Goal: Task Accomplishment & Management: Use online tool/utility

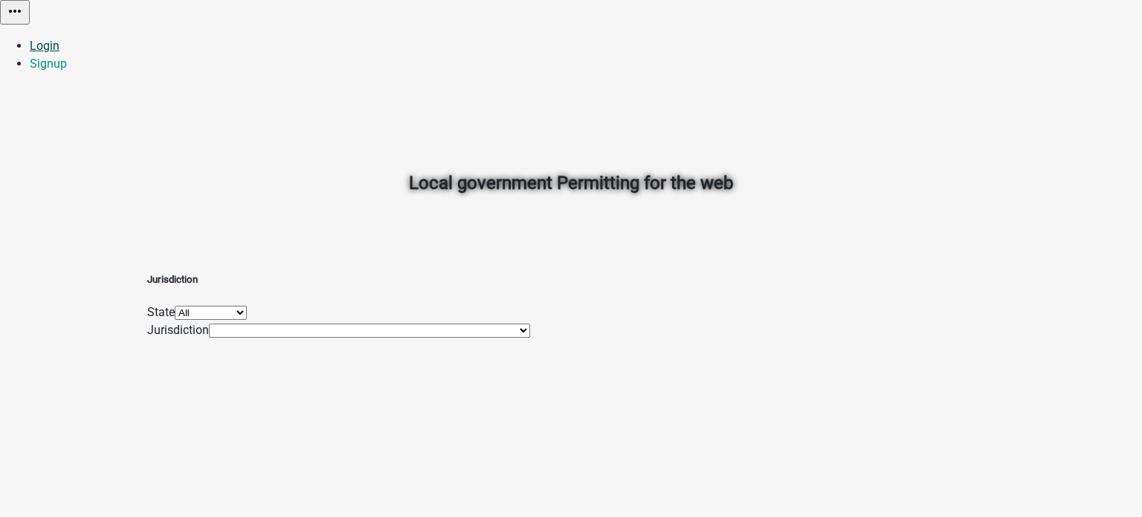
click at [60, 39] on link "Login" at bounding box center [45, 46] width 30 height 14
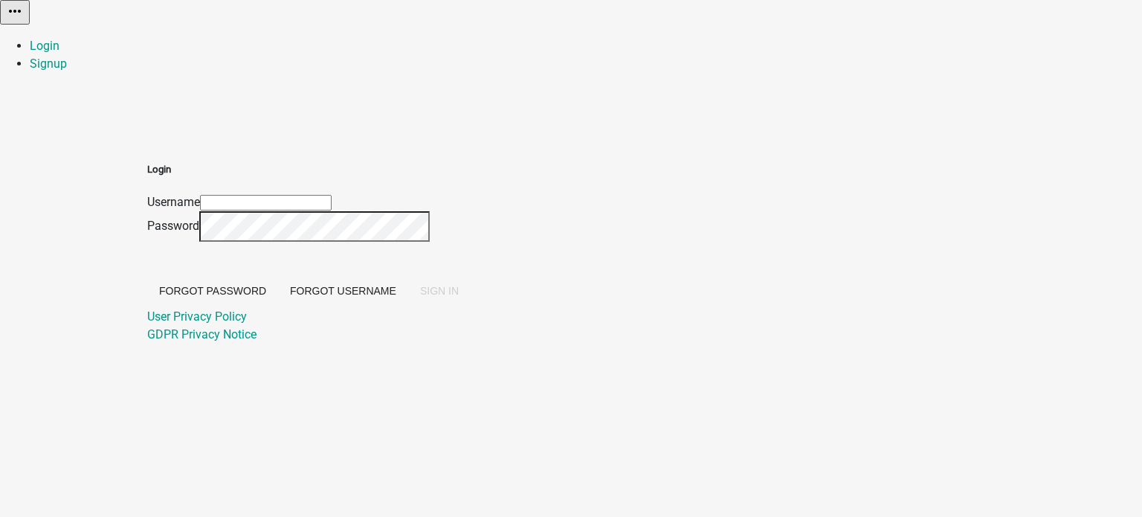
click at [147, 193] on div at bounding box center [147, 193] width 0 height 0
type input "[EMAIL_ADDRESS][DOMAIN_NAME]"
click at [459, 297] on span "SIGN IN" at bounding box center [439, 291] width 39 height 12
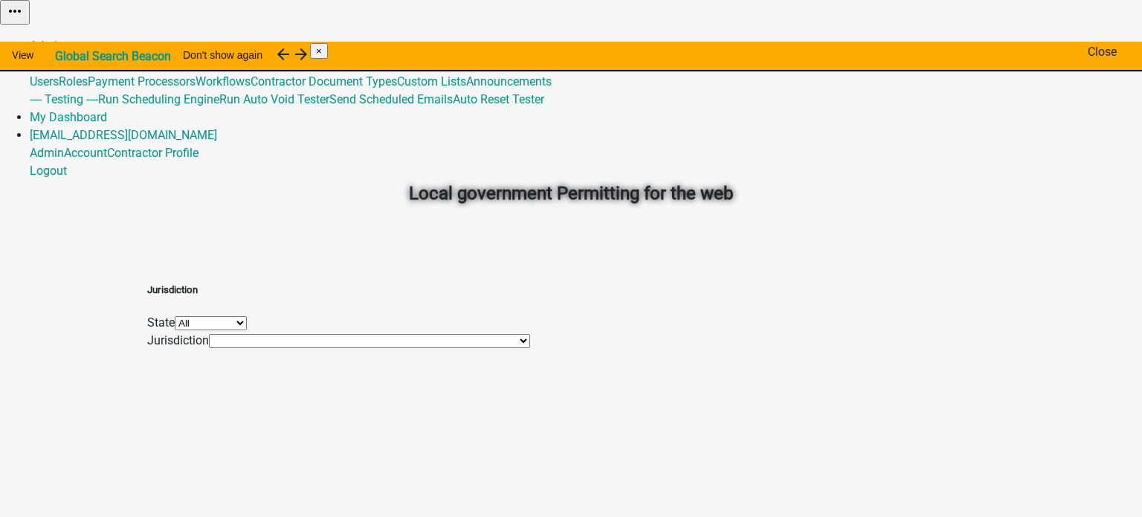
click at [322, 50] on span "×" at bounding box center [319, 50] width 6 height 11
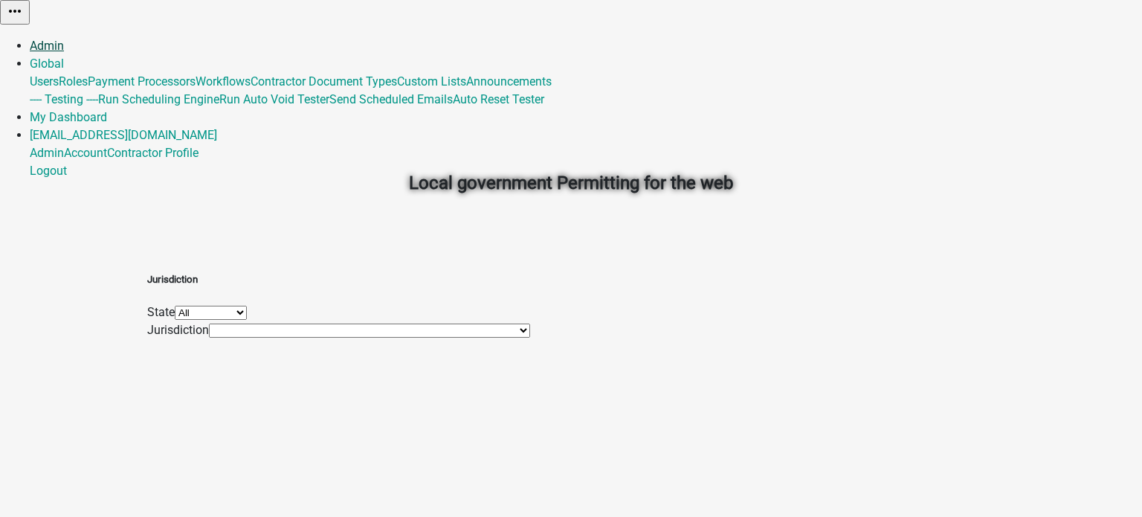
click at [64, 39] on link "Admin" at bounding box center [47, 46] width 34 height 14
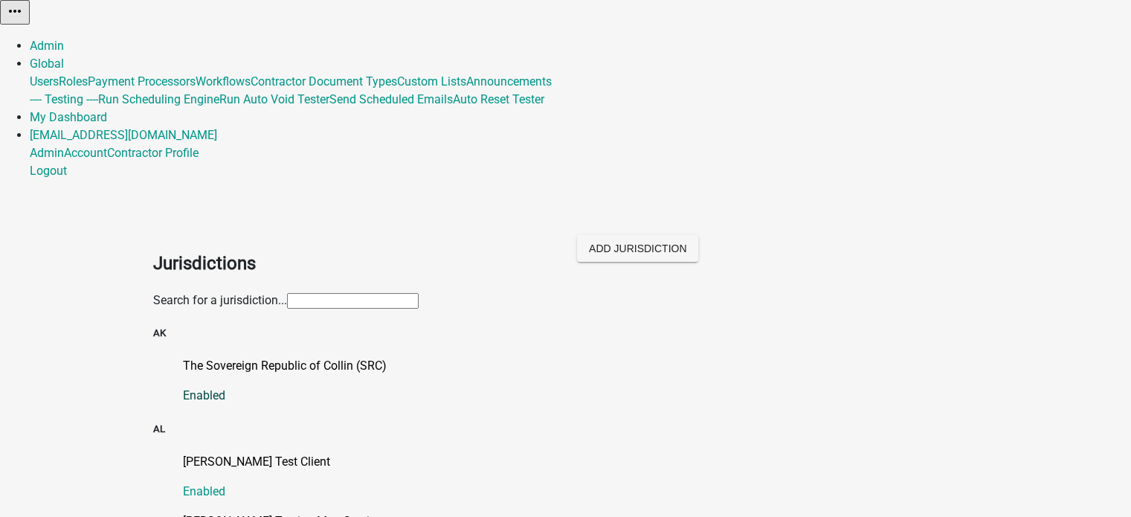
click at [329, 357] on p "The Sovereign Republic of Collin (SRC)" at bounding box center [581, 366] width 796 height 18
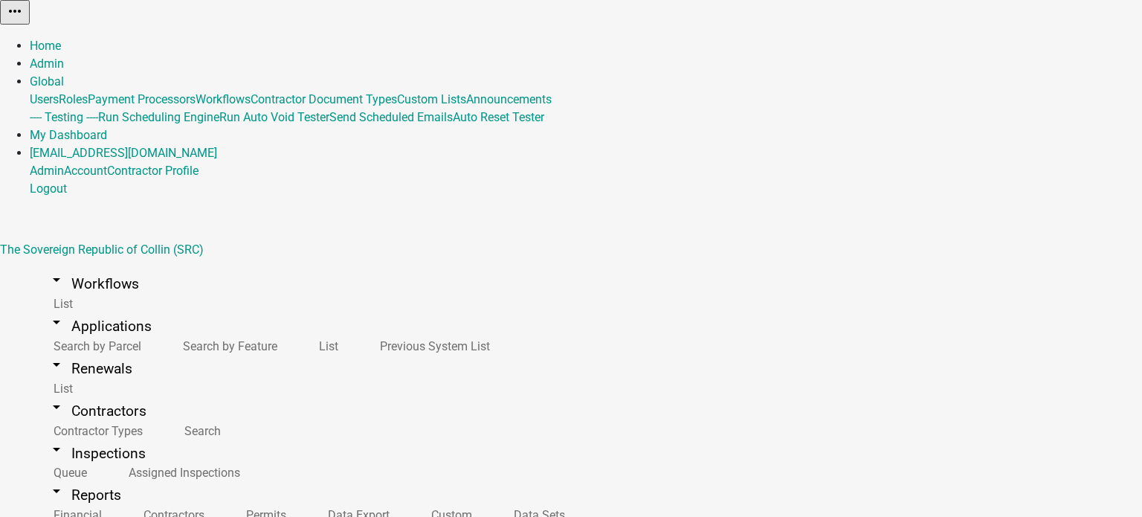
select select "5: purple"
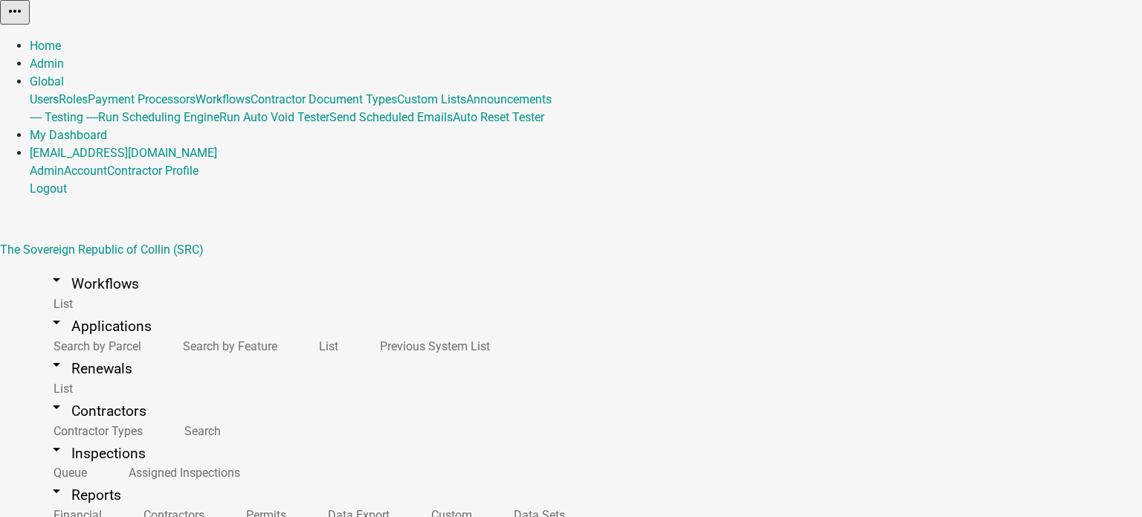
scroll to position [47, 0]
click at [64, 57] on link "Admin" at bounding box center [47, 64] width 34 height 14
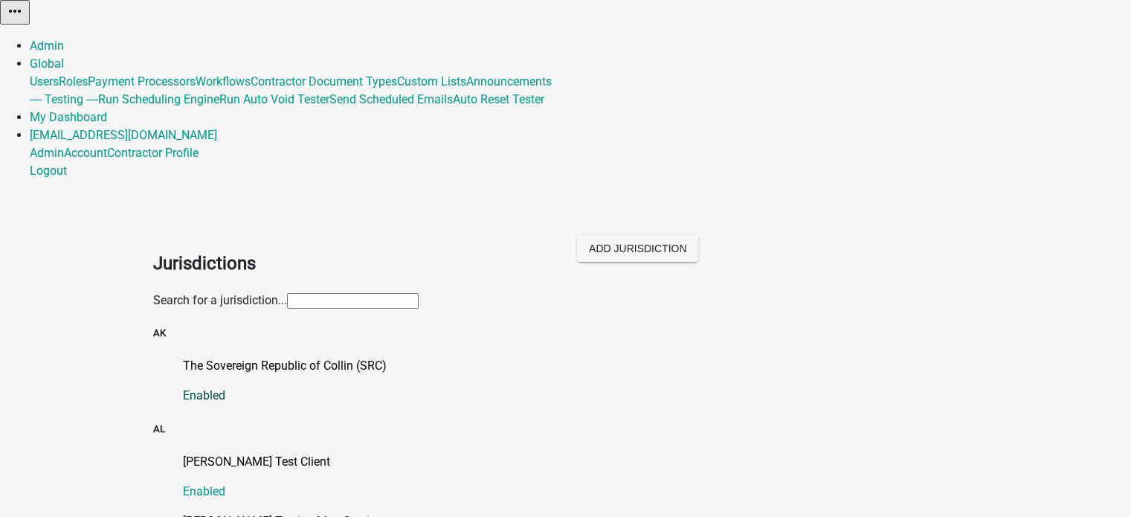
click at [359, 357] on p "The Sovereign Republic of Collin (SRC)" at bounding box center [581, 366] width 796 height 18
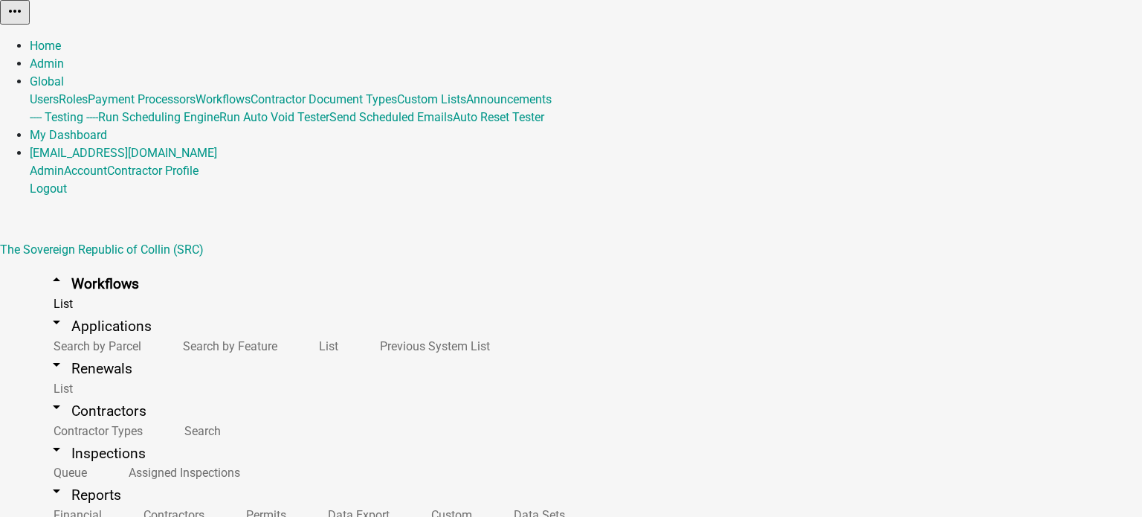
select select "3"
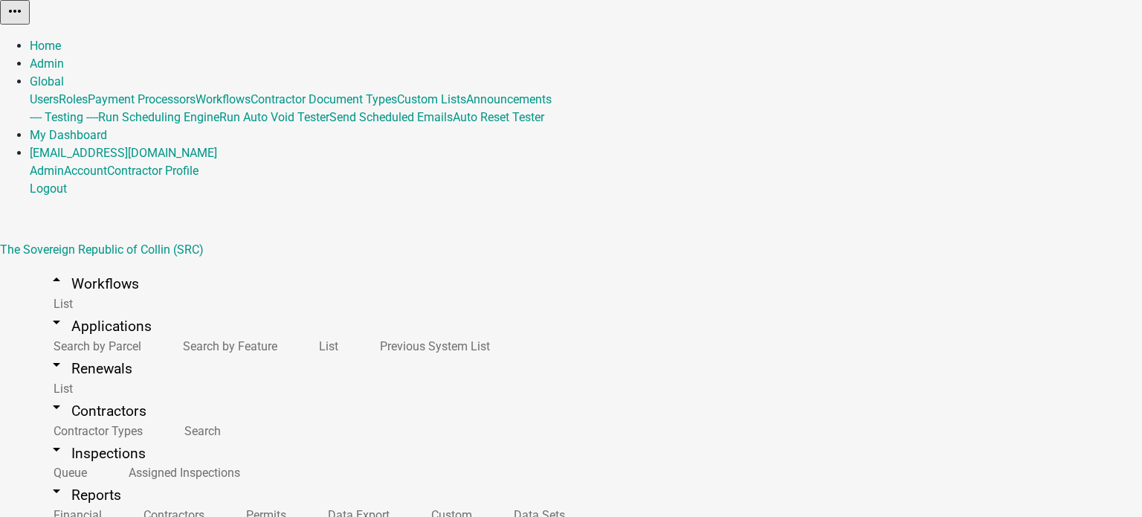
select select
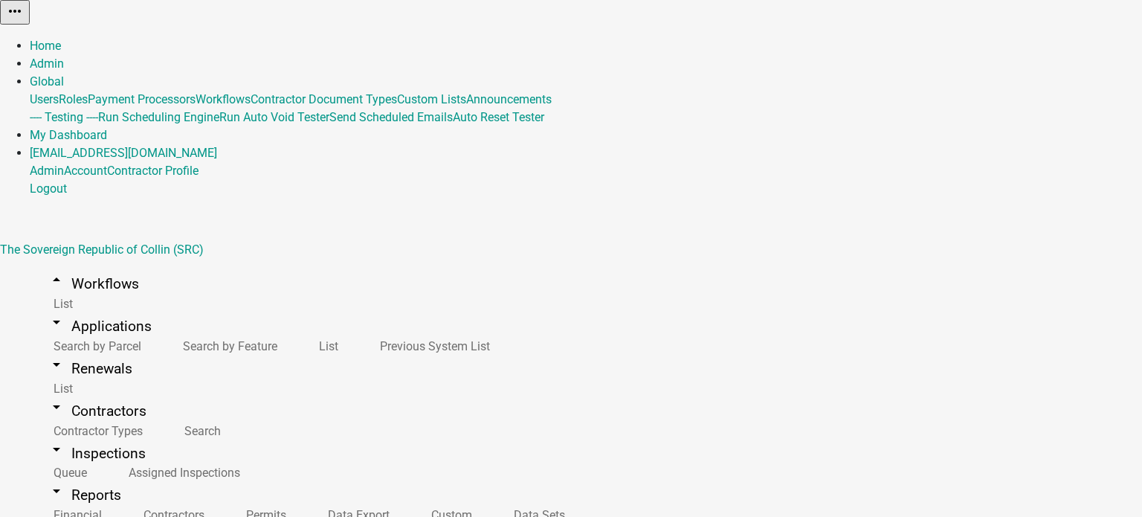
scroll to position [412, 0]
type input "PER2-4226 - Notify client admin role when Export Data Activity fails to connect…"
select select "79897ef5-ff32-470f-a3c8-8d023410b5ba"
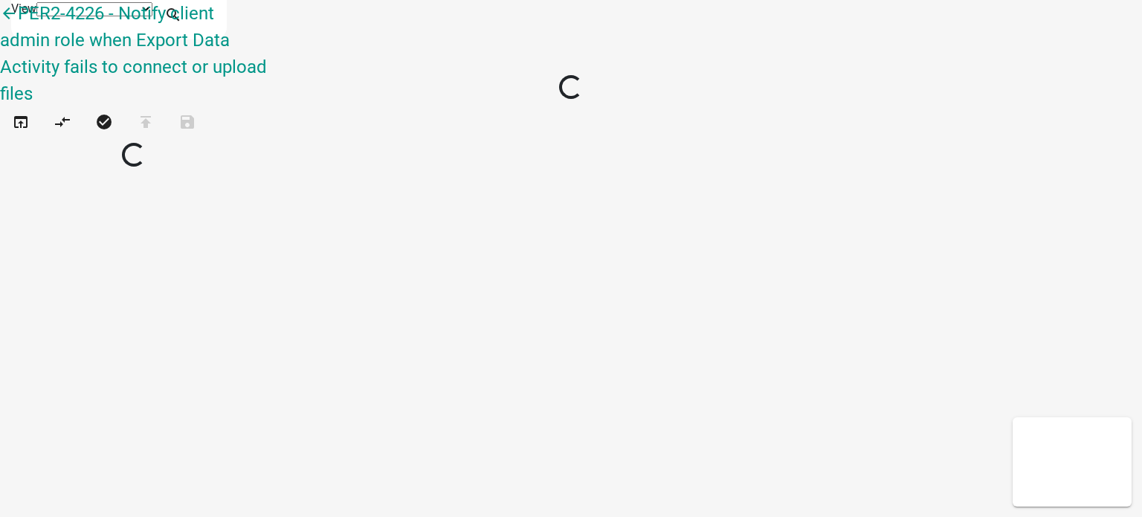
select select "1"
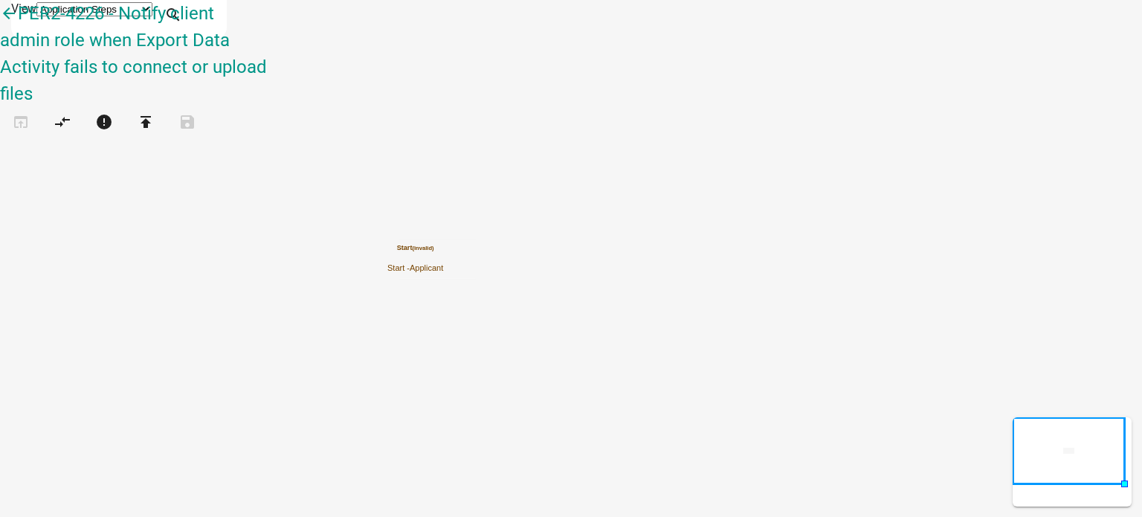
scroll to position [189, 0]
drag, startPoint x: 64, startPoint y: 431, endPoint x: 592, endPoint y: 349, distance: 534.4
click at [592, 155] on div "arrow_back PER2-4226 - Notify client admin role when Export Data Activity fails…" at bounding box center [571, 77] width 1142 height 155
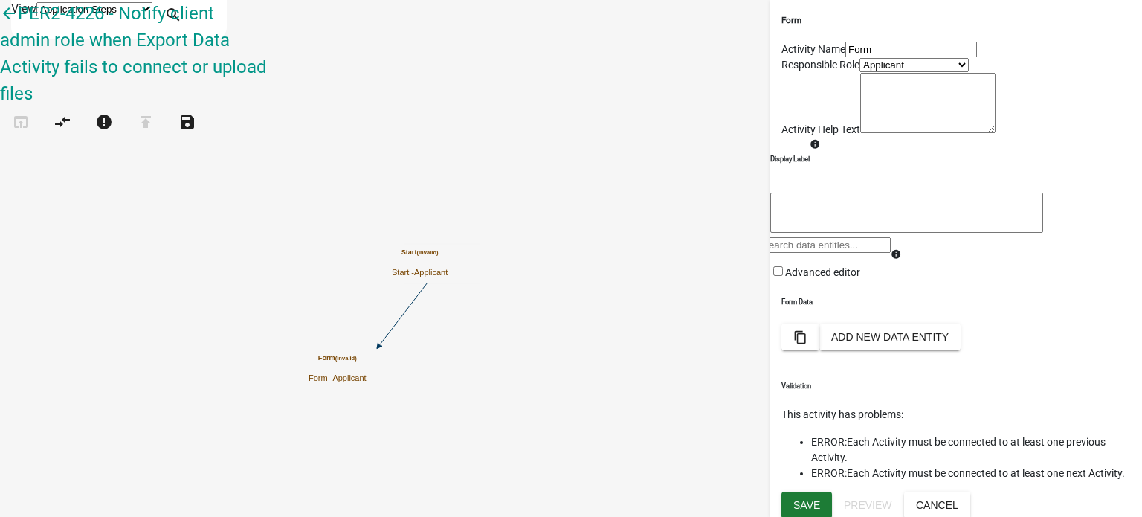
click at [863, 57] on input "Form" at bounding box center [912, 50] width 132 height 16
click at [961, 350] on button "Add New Data Entity" at bounding box center [890, 337] width 141 height 27
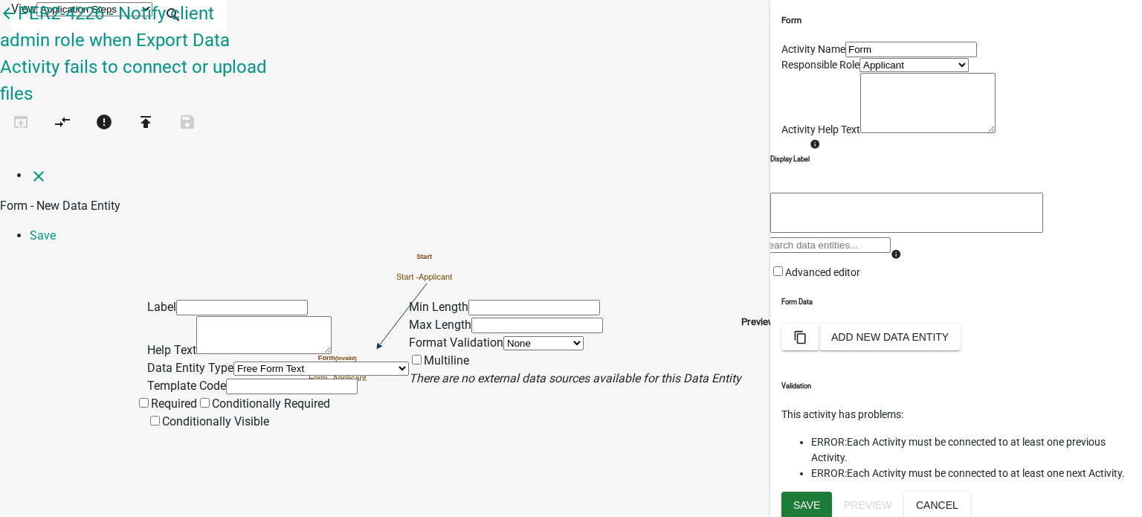
click at [251, 379] on input "text" at bounding box center [292, 387] width 132 height 16
type input "text1"
click at [226, 300] on input "text" at bounding box center [242, 308] width 132 height 16
type input "Text 1"
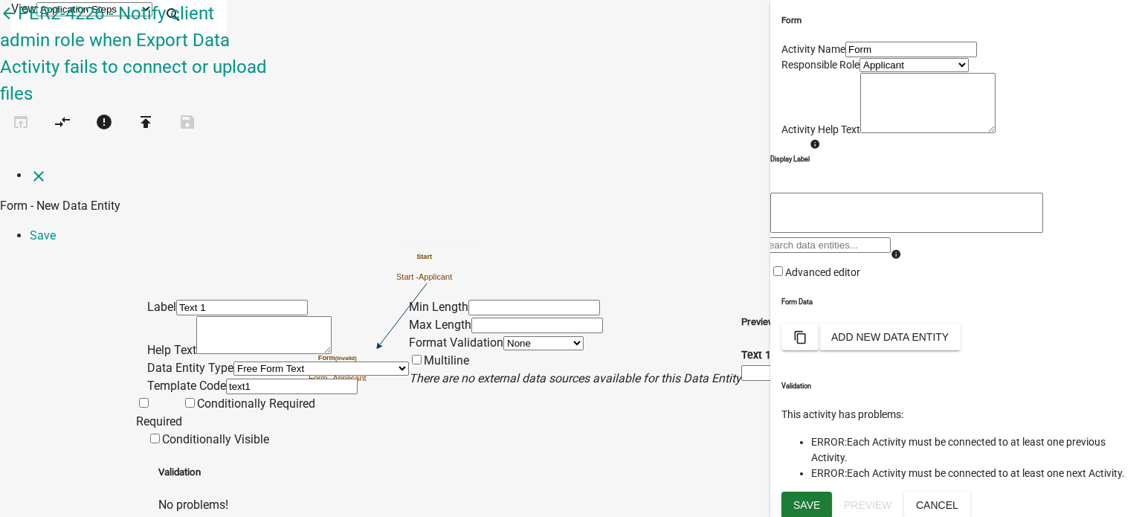
click at [136, 414] on span at bounding box center [136, 421] width 0 height 14
click at [149, 398] on input "Required" at bounding box center [144, 403] width 10 height 10
click at [56, 228] on link "Save" at bounding box center [43, 235] width 26 height 14
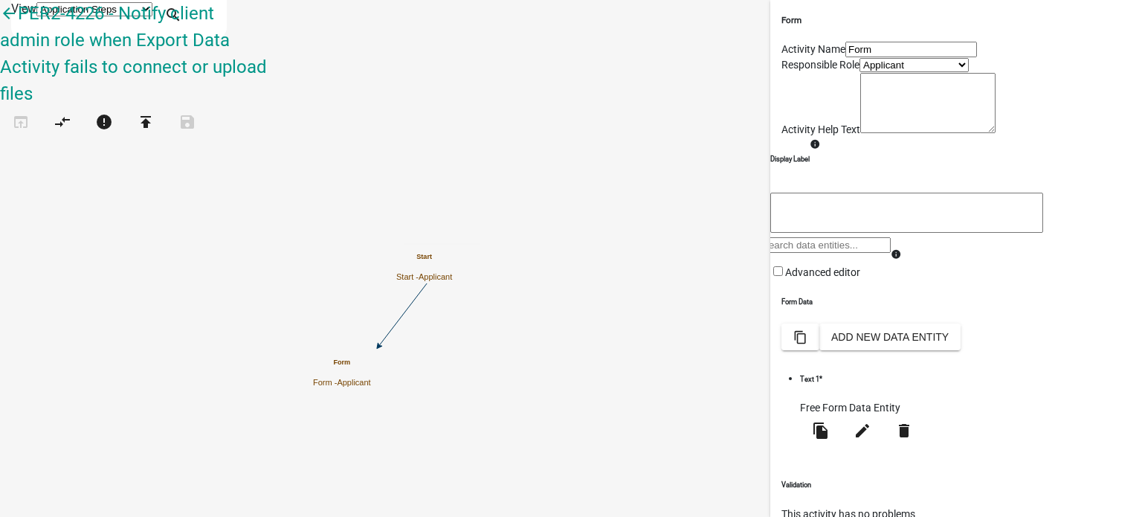
scroll to position [130, 0]
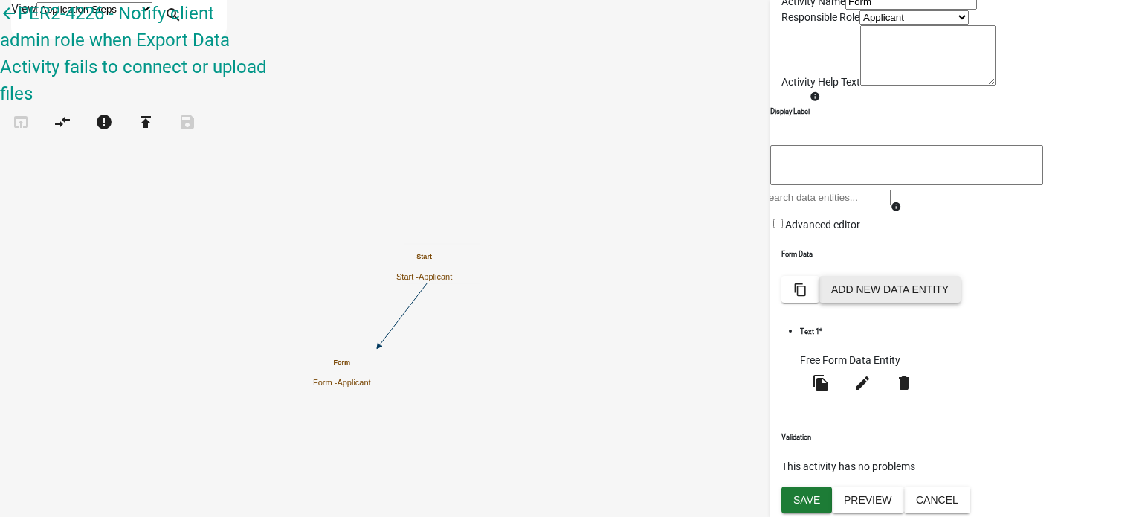
click at [961, 303] on button "Add New Data Entity" at bounding box center [890, 289] width 141 height 27
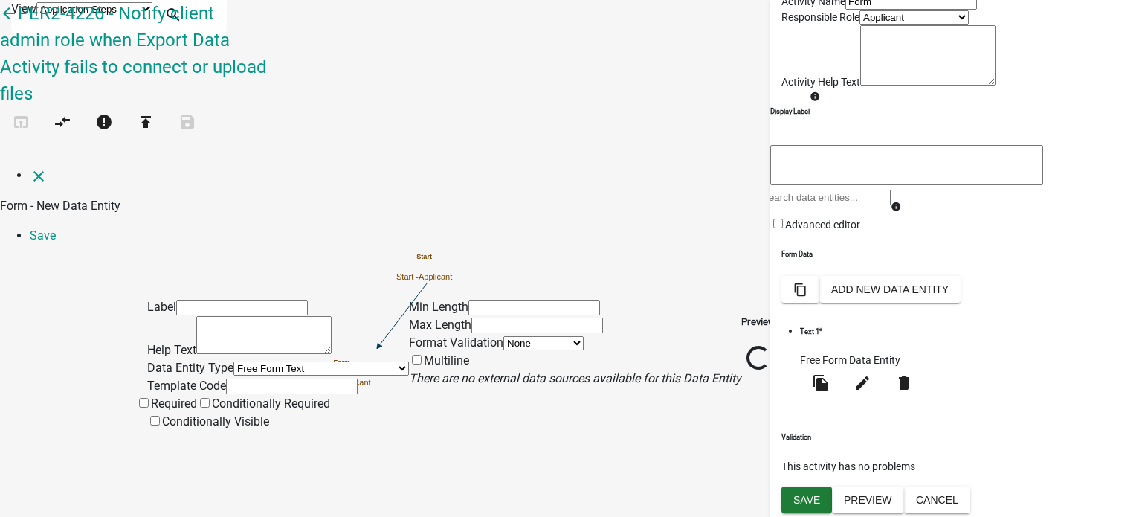
click at [235, 300] on input "text" at bounding box center [242, 308] width 132 height 16
type input "Text 2"
click at [238, 379] on input "text" at bounding box center [292, 387] width 132 height 16
type input "text2"
click at [151, 396] on span at bounding box center [151, 403] width 0 height 14
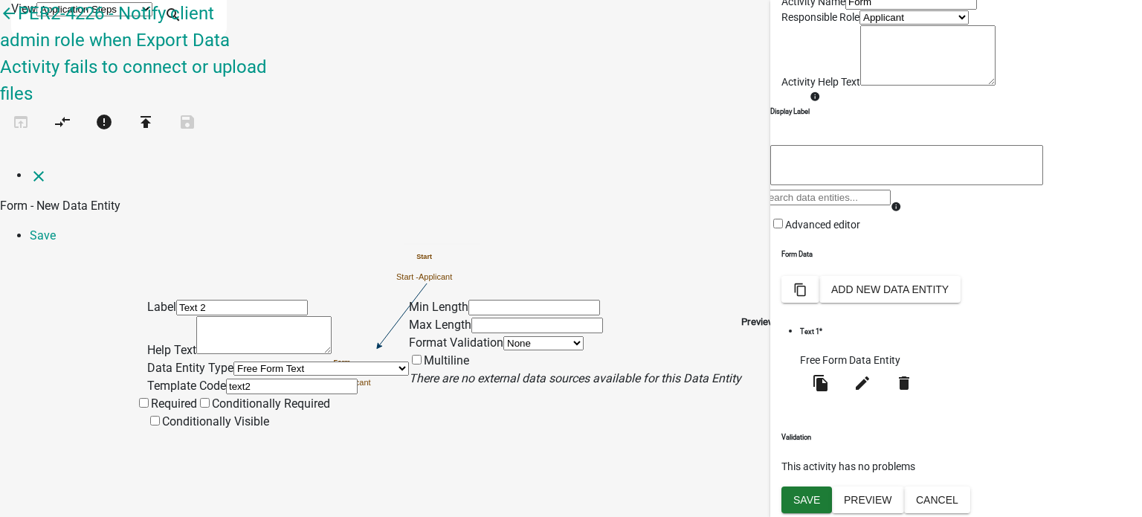
click at [149, 398] on input "Required" at bounding box center [144, 403] width 10 height 10
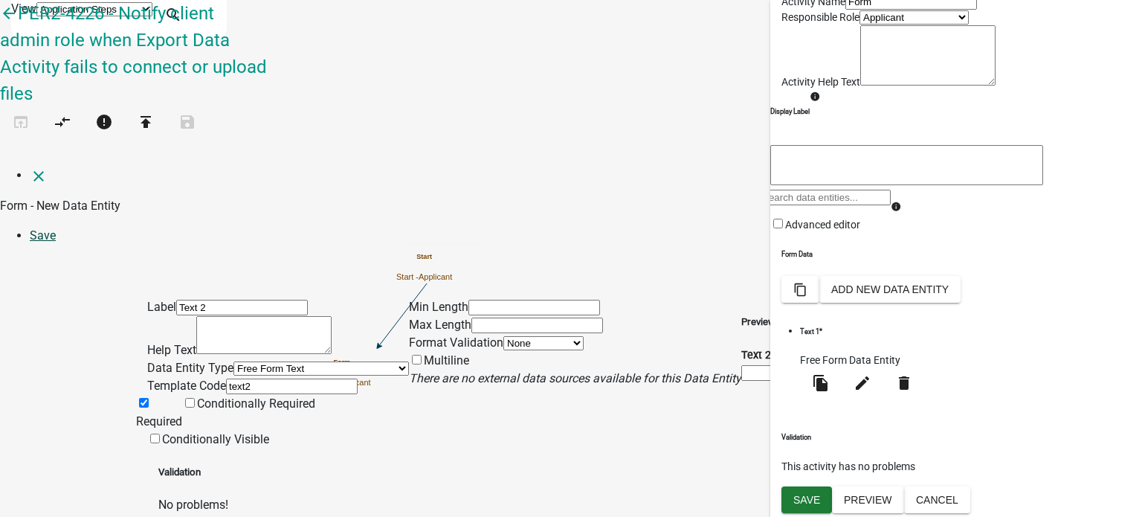
click at [56, 228] on link "Save" at bounding box center [43, 235] width 26 height 14
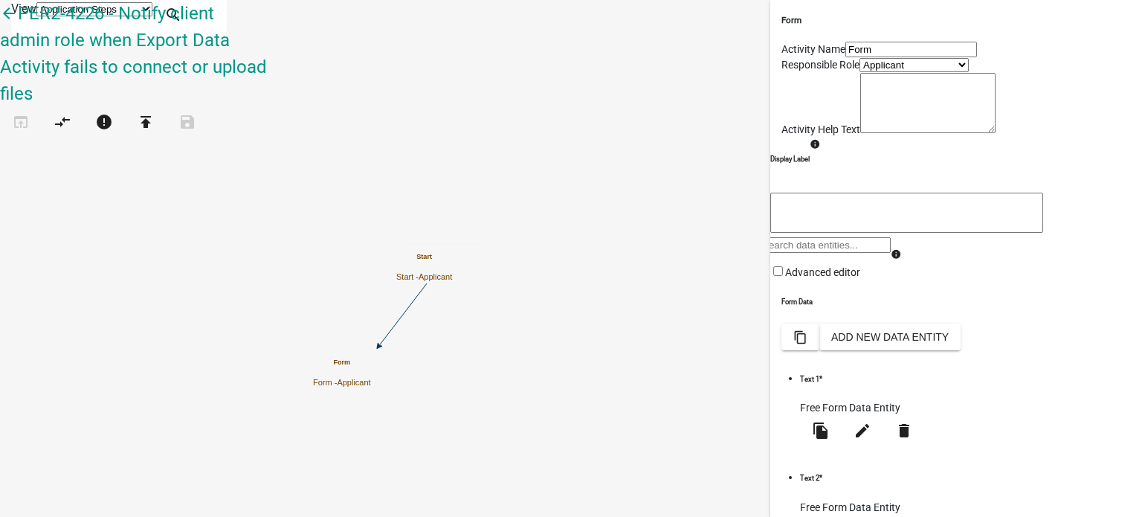
scroll to position [184, 0]
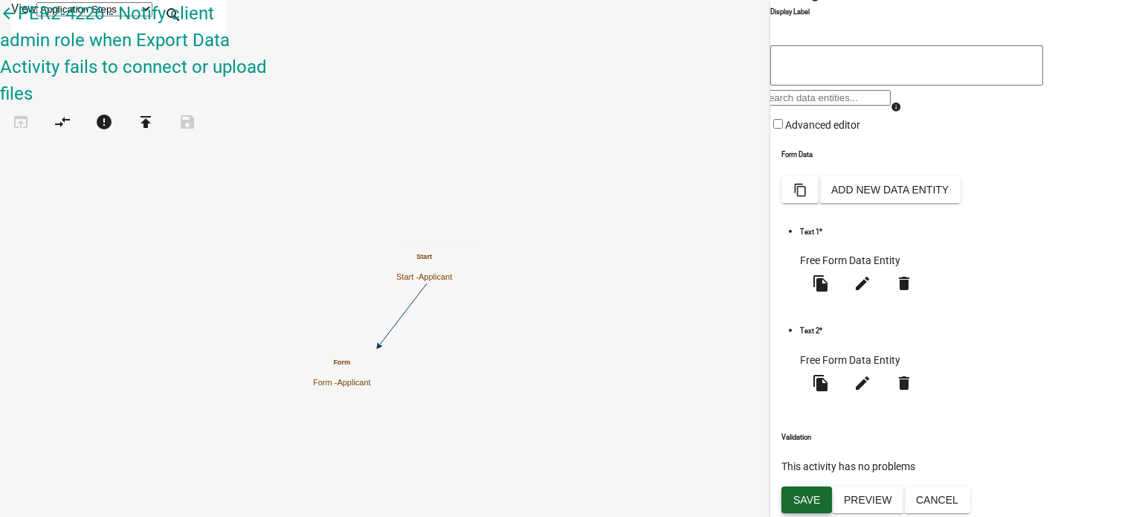
click at [811, 502] on span "Save" at bounding box center [807, 499] width 27 height 12
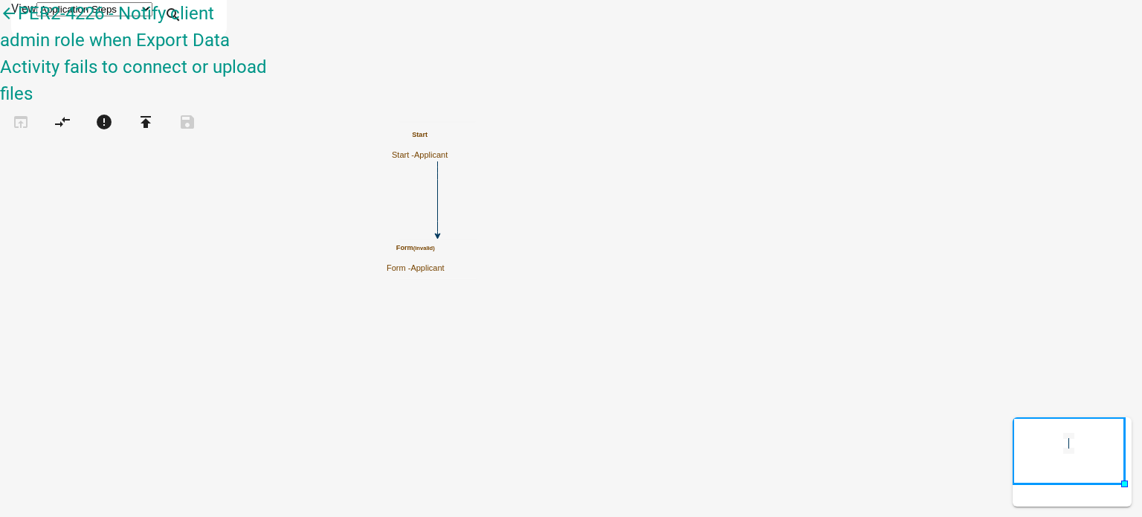
scroll to position [430, 0]
drag, startPoint x: 72, startPoint y: 306, endPoint x: 631, endPoint y: 373, distance: 562.6
click at [631, 155] on div "arrow_back PER2-4226 - Notify client admin role when Export Data Activity fails…" at bounding box center [571, 77] width 1142 height 155
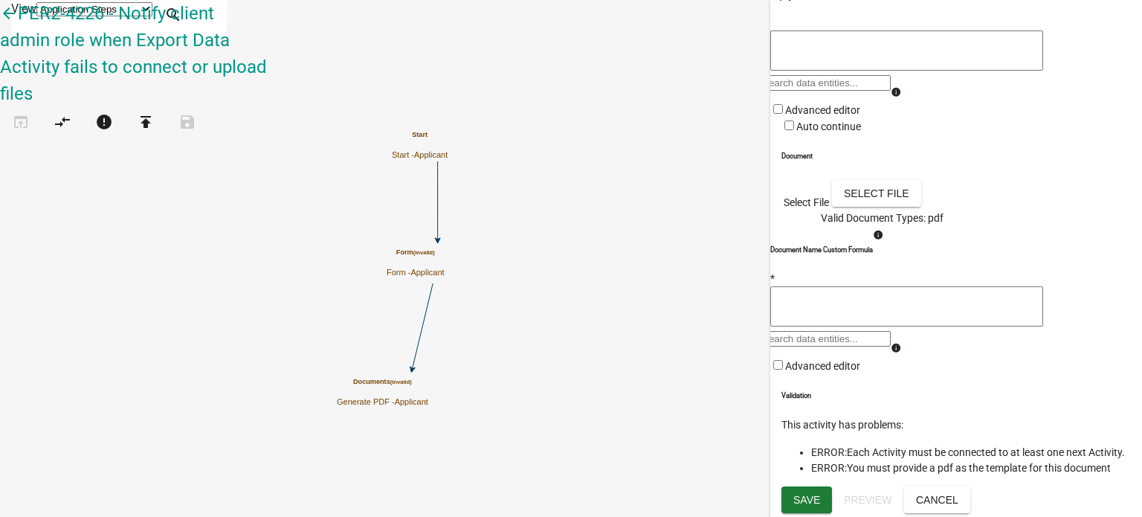
scroll to position [277, 0]
click at [922, 207] on button "Select file" at bounding box center [876, 193] width 89 height 27
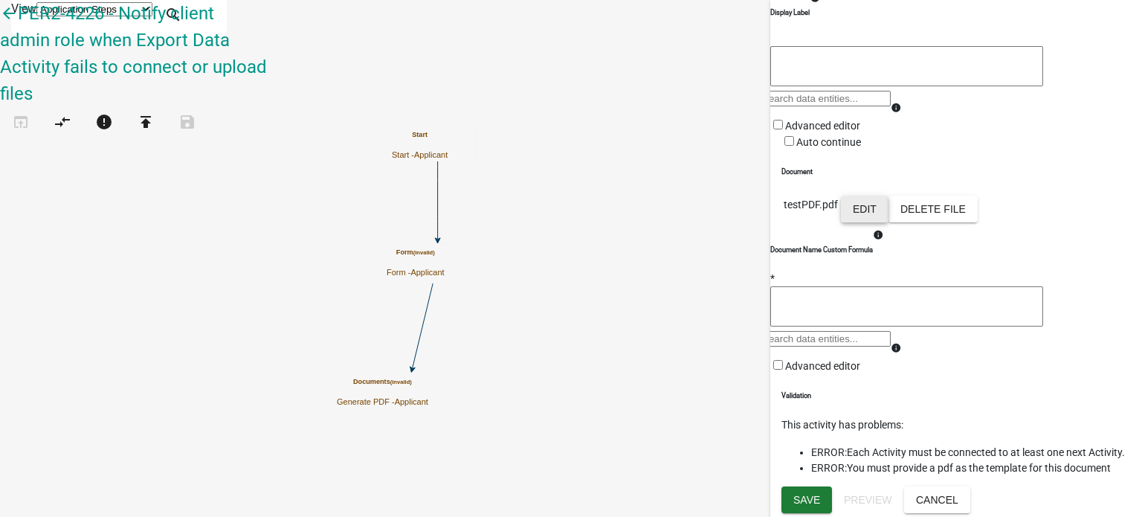
click at [889, 222] on button "Edit" at bounding box center [865, 209] width 48 height 27
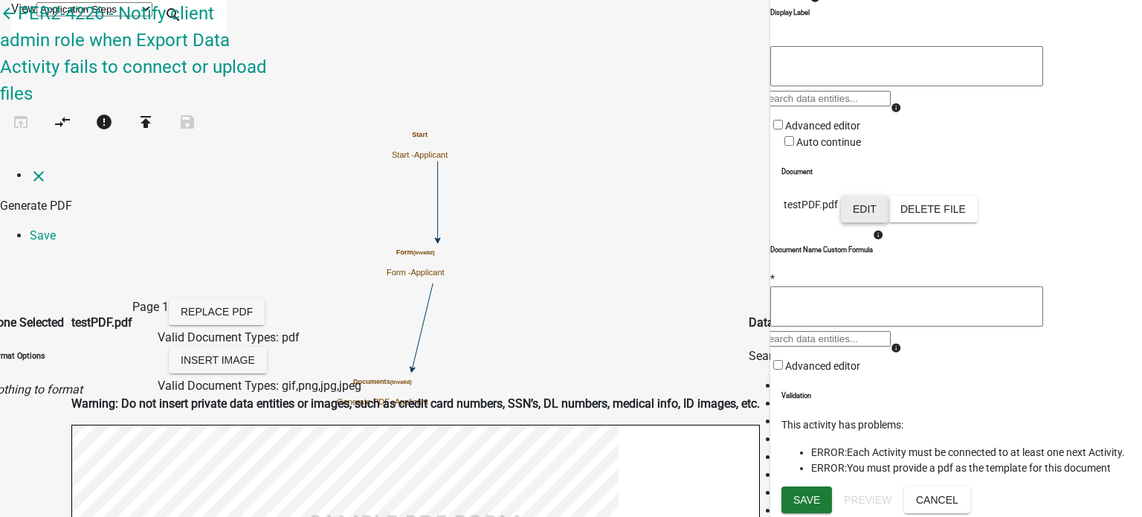
scroll to position [1, 0]
click at [56, 228] on link "Save" at bounding box center [43, 235] width 26 height 14
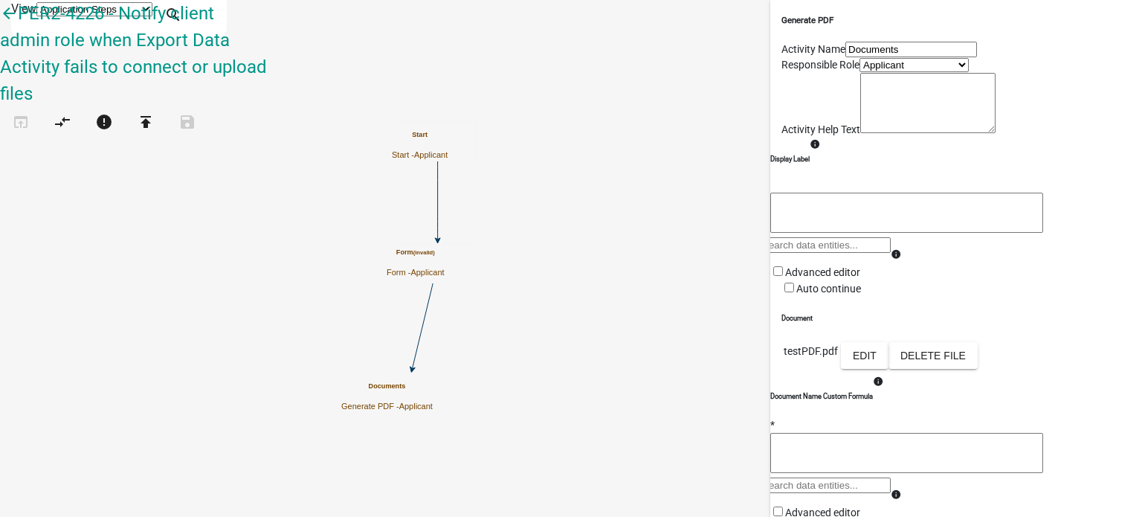
scroll to position [296, 0]
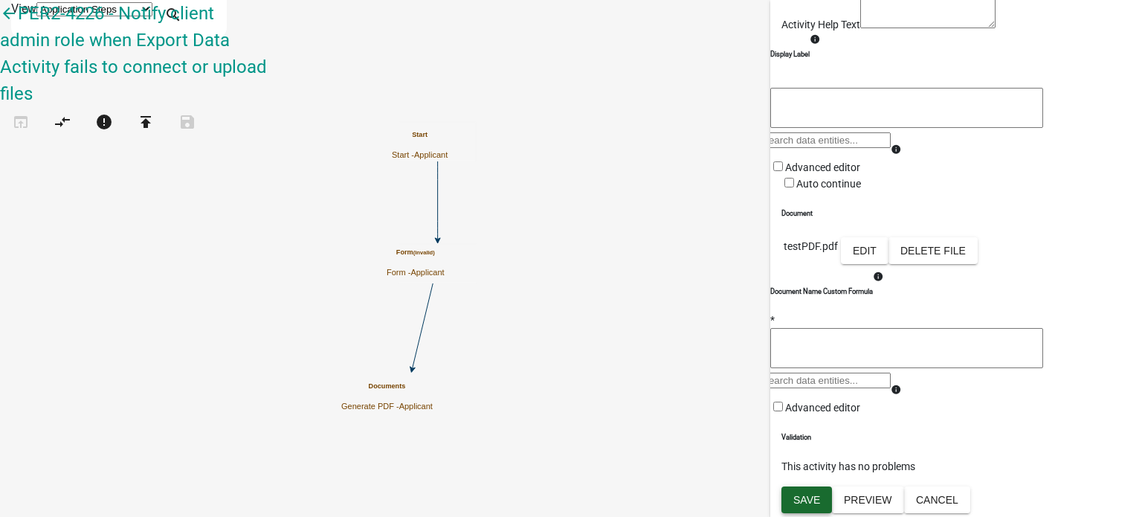
click at [814, 503] on span "Save" at bounding box center [807, 500] width 27 height 12
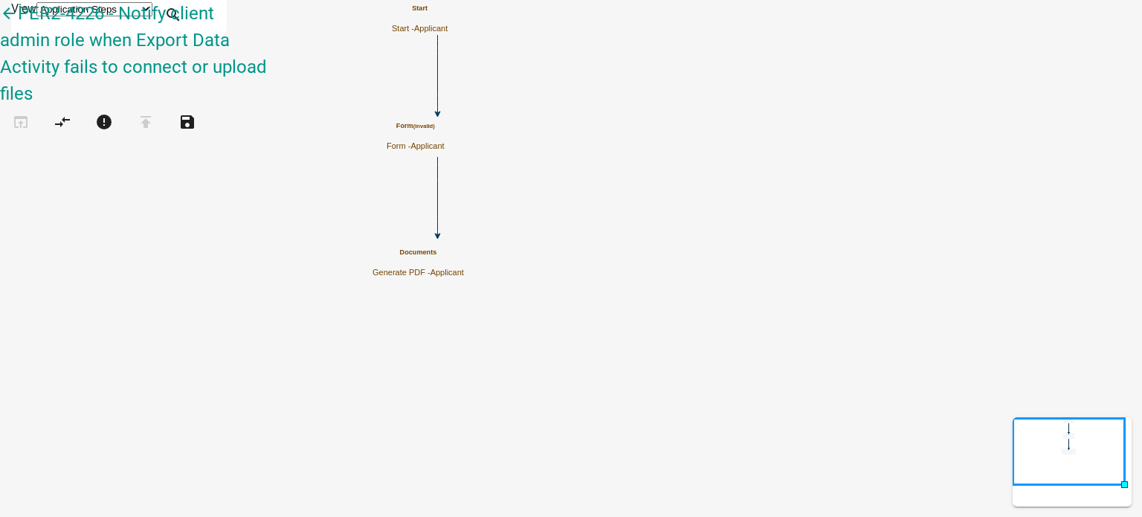
click at [470, 228] on icon "Start Start - Applicant Form (invalid) Form - Applicant Documents Generate PDF …" at bounding box center [571, 258] width 1141 height 515
click at [443, 249] on small "(invalid)" at bounding box center [433, 248] width 22 height 7
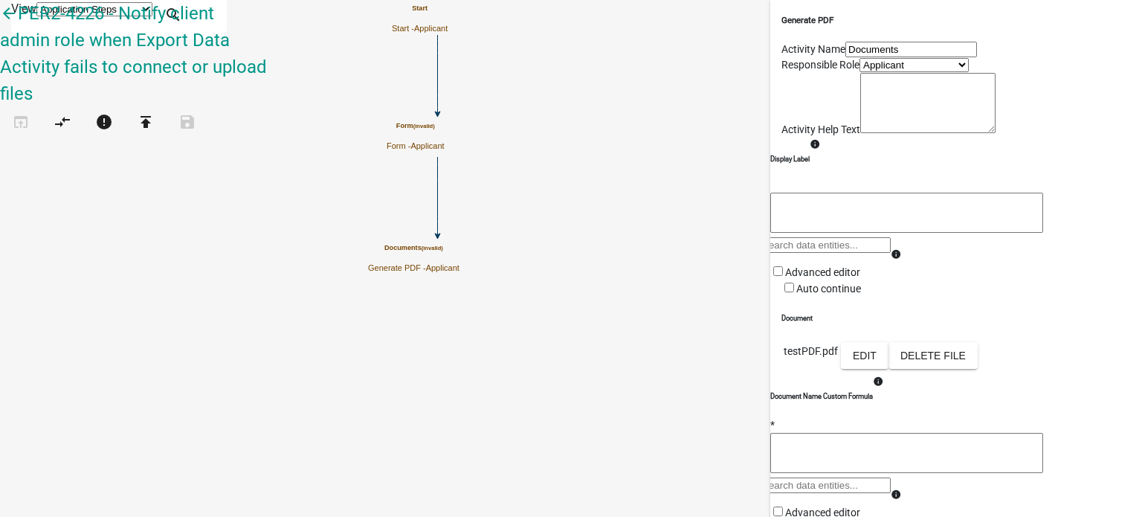
click at [922, 57] on input "Documents" at bounding box center [912, 50] width 132 height 16
drag, startPoint x: 922, startPoint y: 78, endPoint x: 608, endPoint y: 88, distance: 314.0
click at [608, 167] on main "Start Start - Applicant Form (invalid) Form - Applicant Documents (invalid) Gen…" at bounding box center [705, 167] width 875 height 0
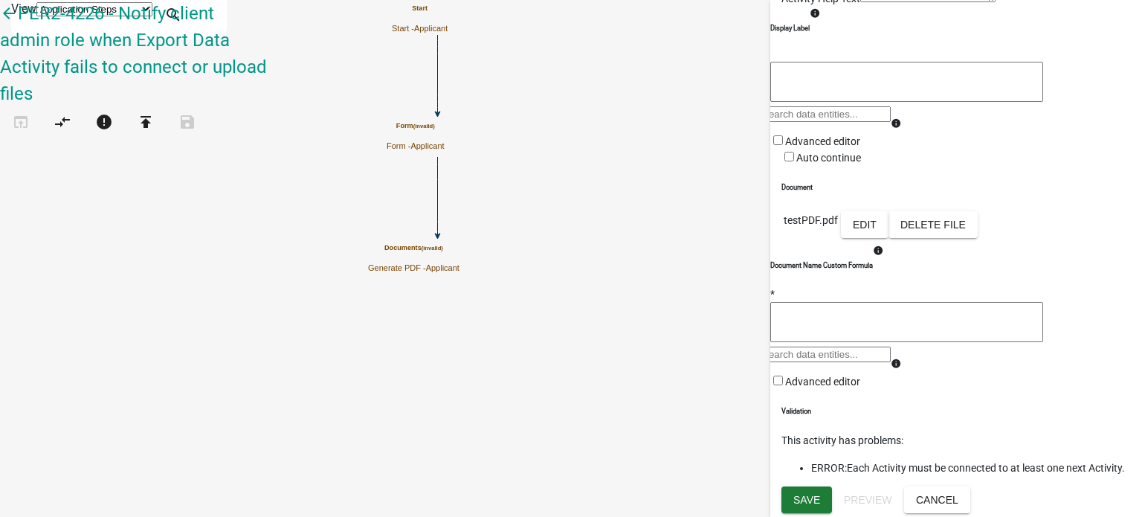
scroll to position [341, 0]
type input "PDF 1"
click at [824, 501] on button "Save" at bounding box center [807, 499] width 51 height 27
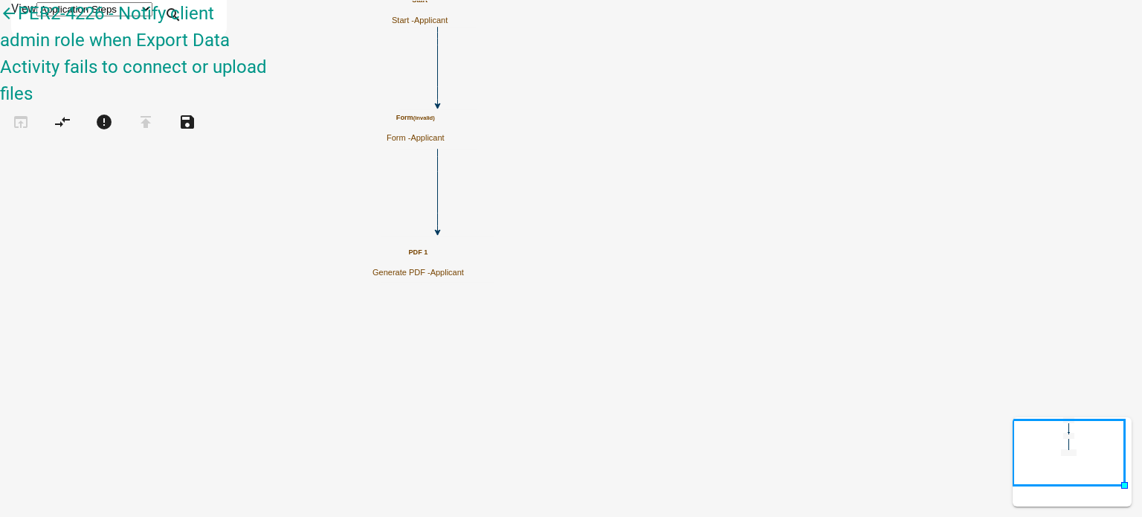
scroll to position [0, 0]
drag, startPoint x: 85, startPoint y: 302, endPoint x: 570, endPoint y: 398, distance: 494.3
click at [570, 155] on div "arrow_back PER2-4226 - Notify client admin role when Export Data Activity fails…" at bounding box center [571, 77] width 1142 height 155
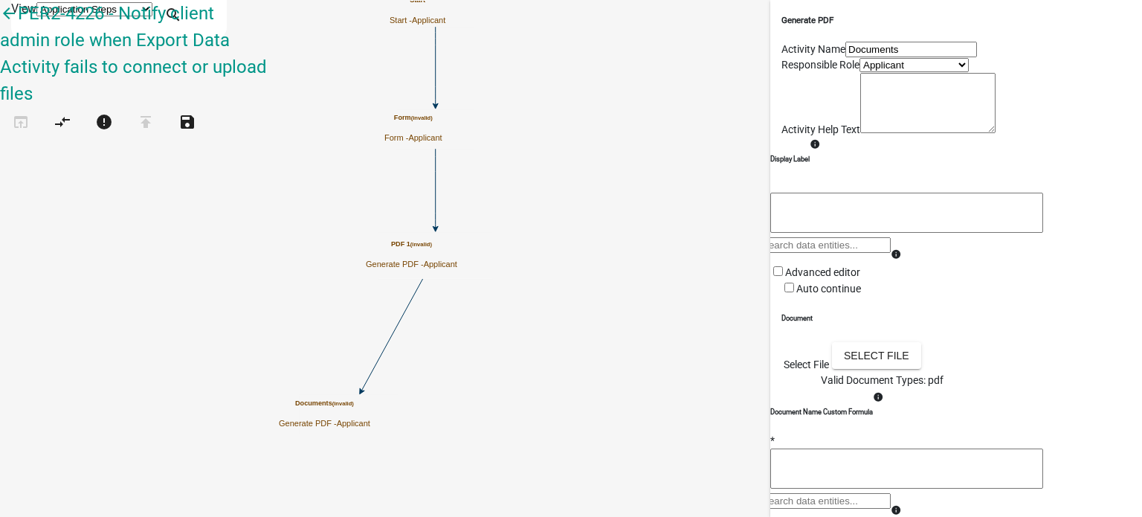
click at [872, 57] on input "Documents" at bounding box center [912, 50] width 132 height 16
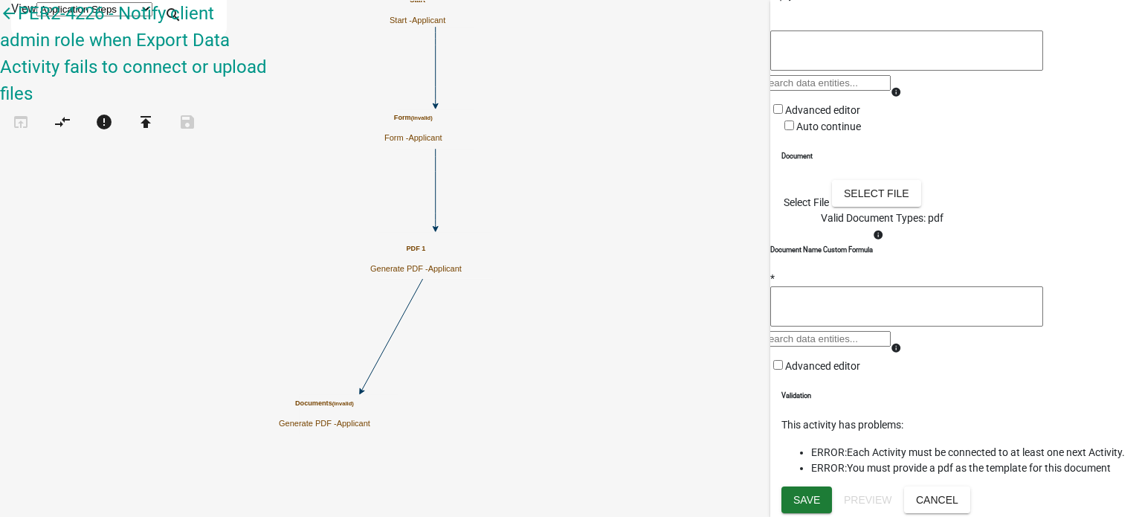
scroll to position [198, 0]
type input "PDF 2"
click at [922, 207] on button "Select file" at bounding box center [876, 193] width 89 height 27
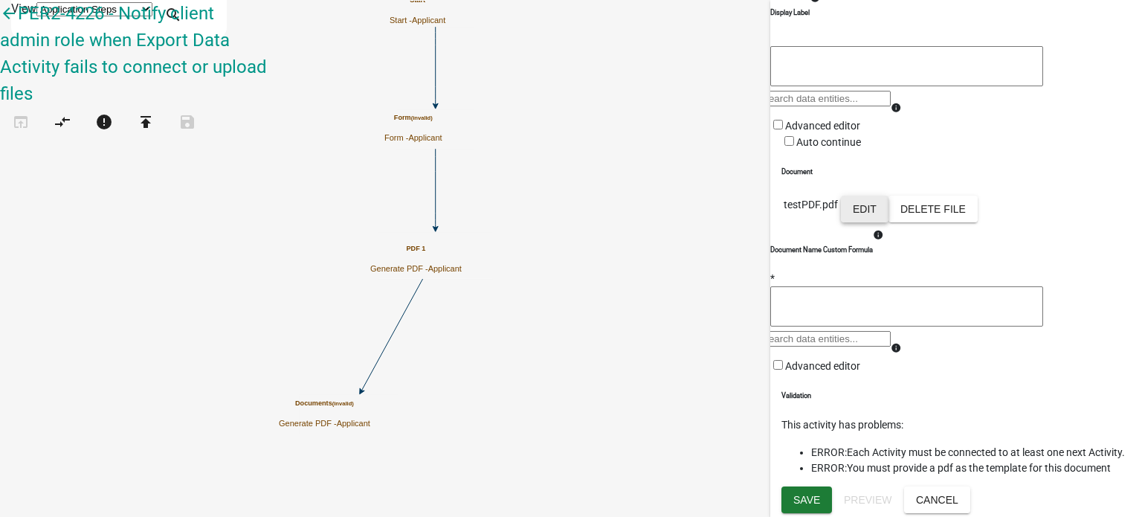
click at [889, 222] on button "Edit" at bounding box center [865, 209] width 48 height 27
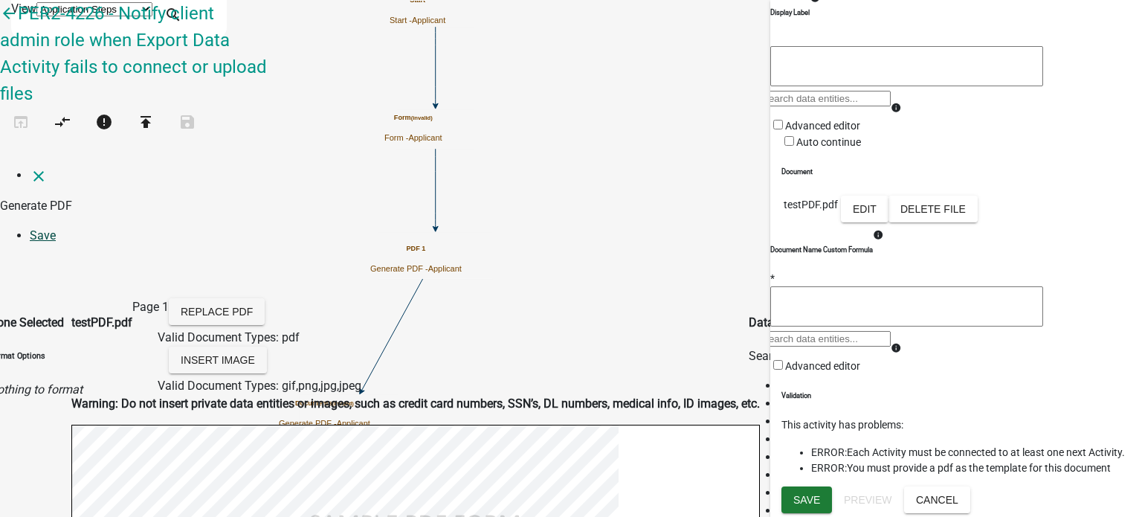
click at [56, 228] on link "Save" at bounding box center [43, 235] width 26 height 14
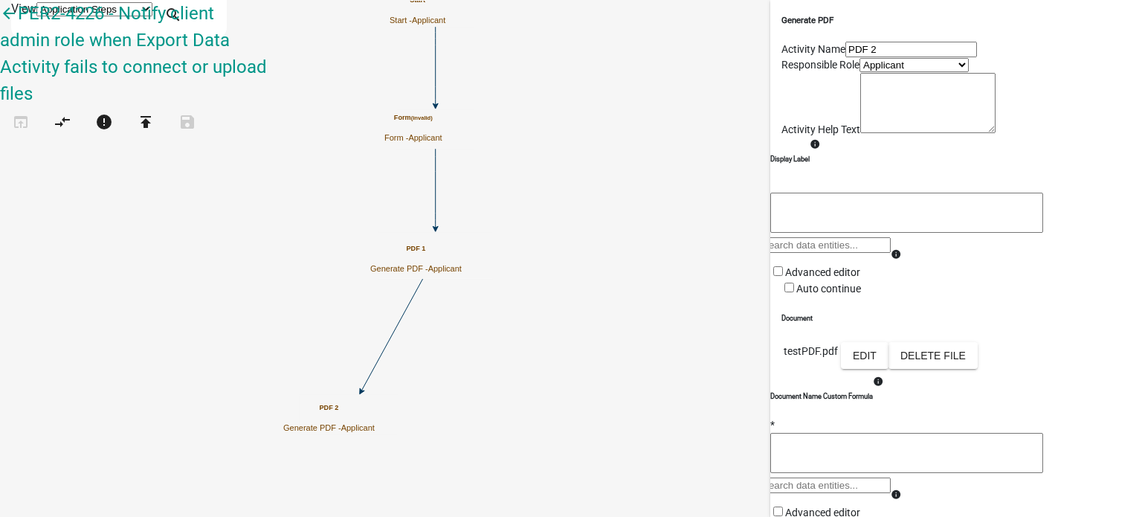
scroll to position [296, 0]
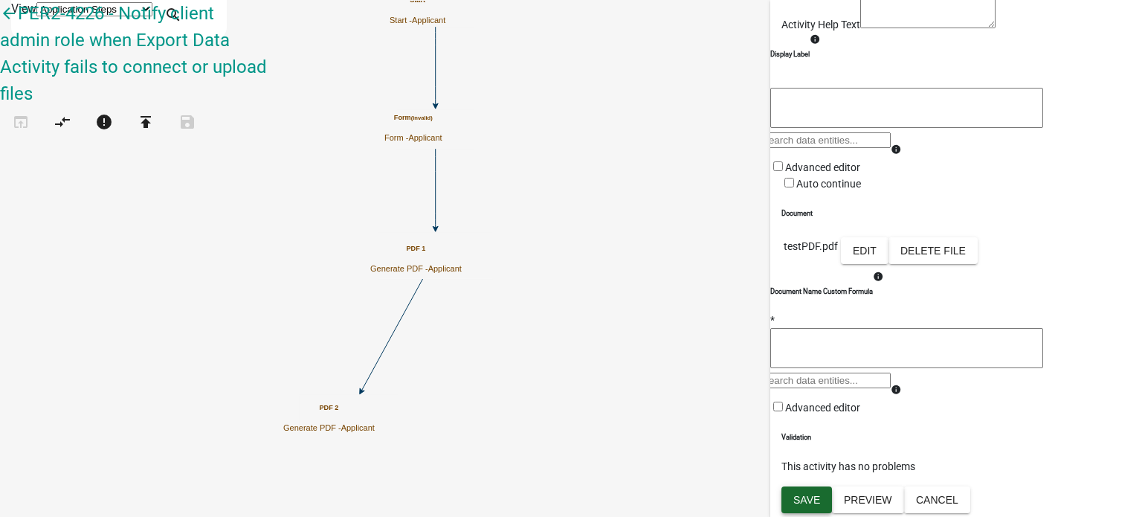
click at [812, 498] on span "Save" at bounding box center [807, 500] width 27 height 12
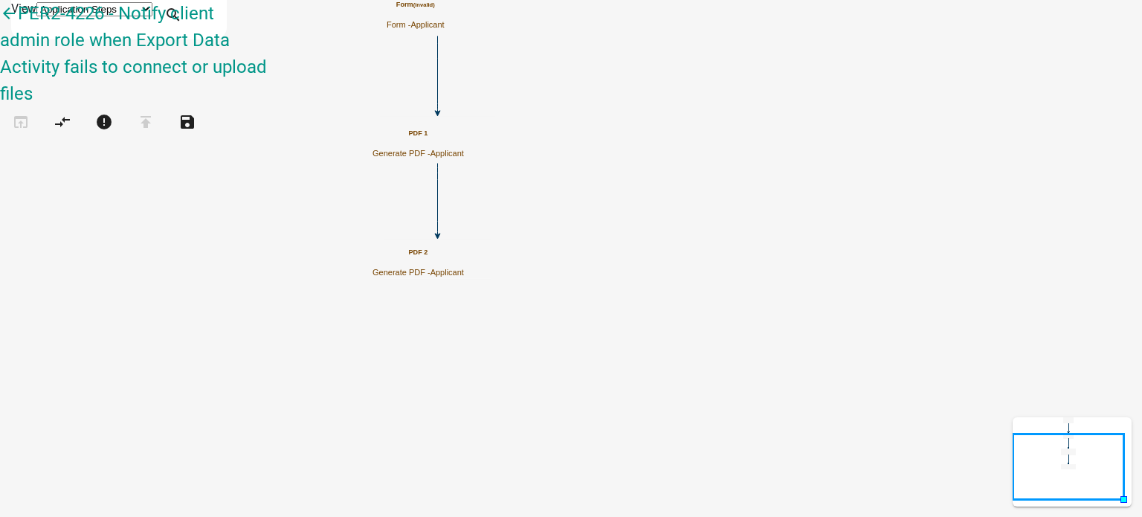
scroll to position [0, 0]
click at [465, 216] on icon "Start Start - Applicant Form (invalid) Form - Applicant PDF 1 Generate PDF - Ap…" at bounding box center [571, 258] width 1141 height 515
click at [438, 99] on icon at bounding box center [438, 74] width 0 height 76
click at [460, 167] on icon "Start Start - Applicant Form (invalid) Form - Applicant PDF 1 (invalid) Generat…" at bounding box center [571, 258] width 1141 height 515
click at [352, 327] on icon "Start Start - Applicant Form (invalid) Form - Applicant PDF 1 Generate PDF - Ap…" at bounding box center [571, 258] width 1141 height 515
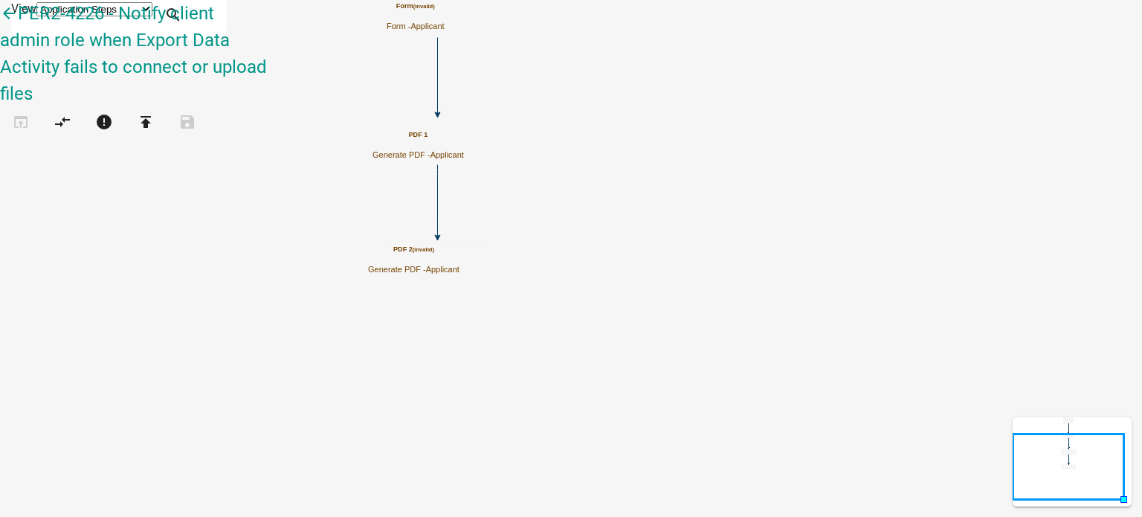
scroll to position [239, 0]
drag, startPoint x: 88, startPoint y: 309, endPoint x: 678, endPoint y: 385, distance: 594.8
click at [678, 155] on div "arrow_back PER2-4226 - Notify client admin role when Export Data Activity fails…" at bounding box center [571, 77] width 1142 height 155
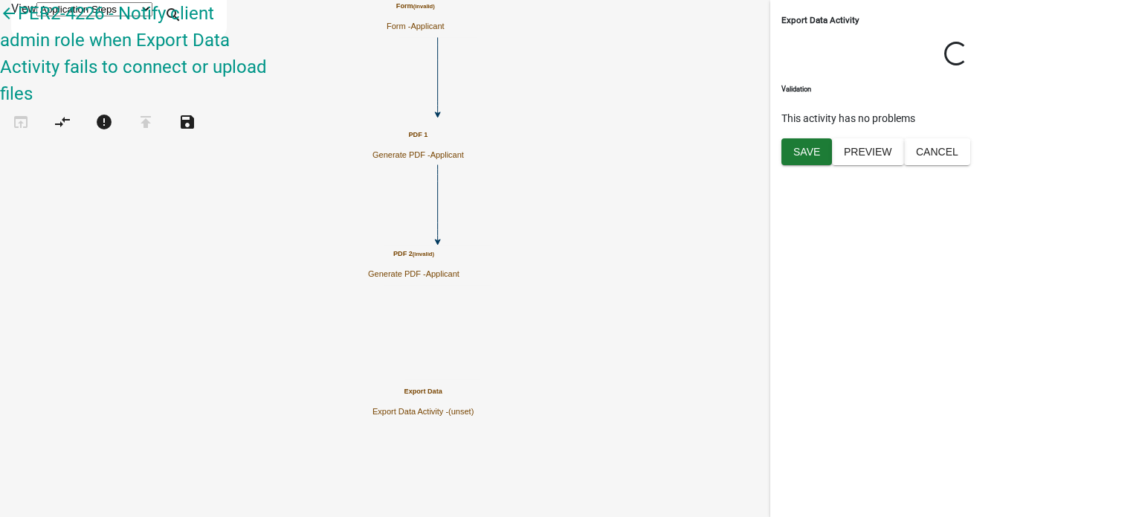
select select
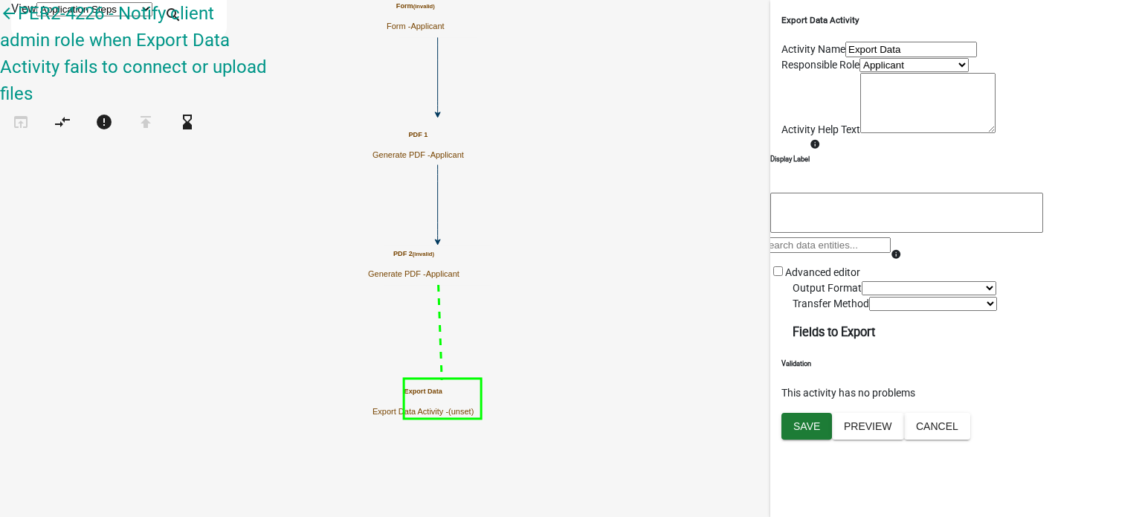
select select
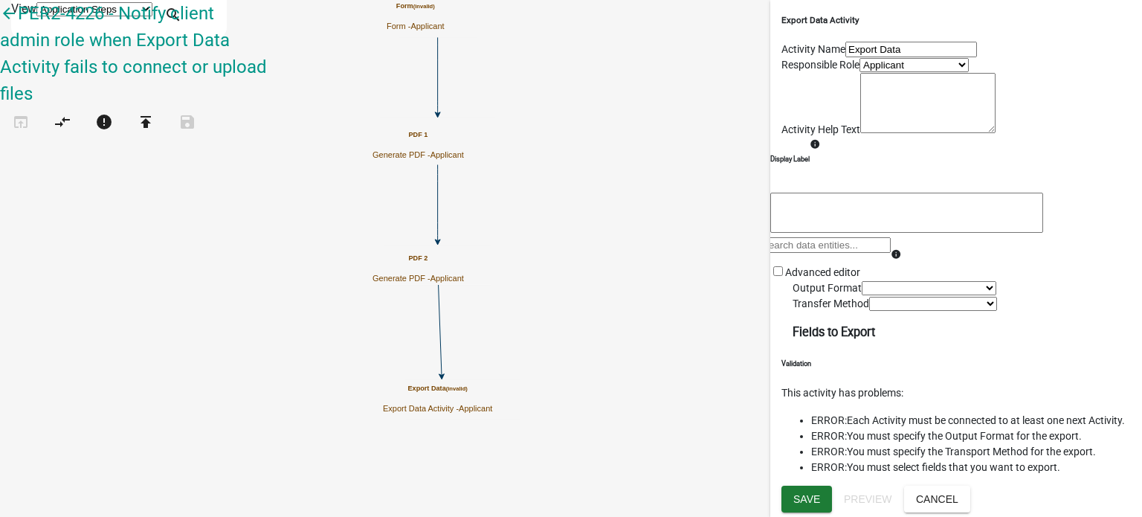
scroll to position [347, 0]
click at [810, 499] on span "Save" at bounding box center [807, 498] width 27 height 12
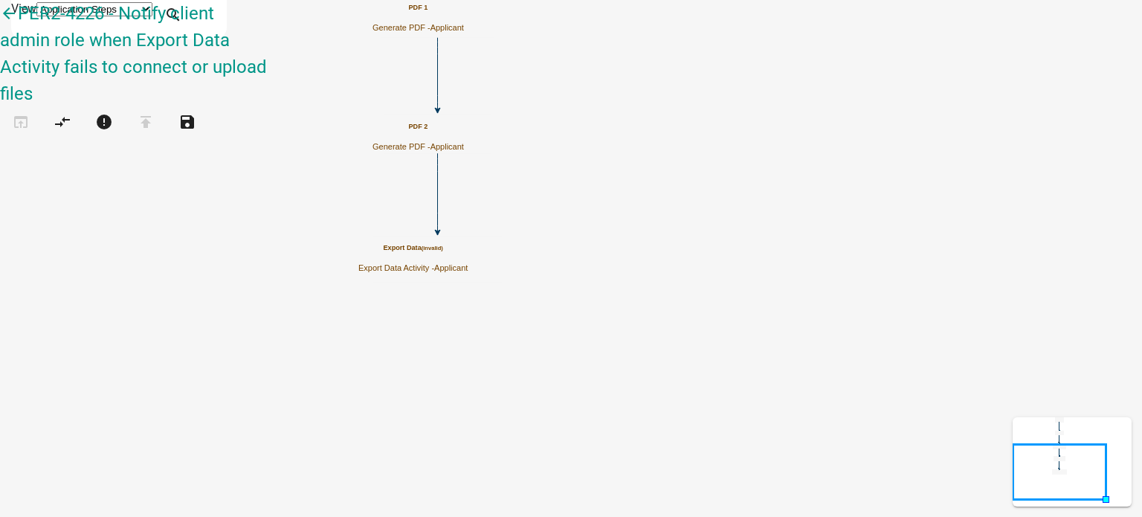
scroll to position [0, 0]
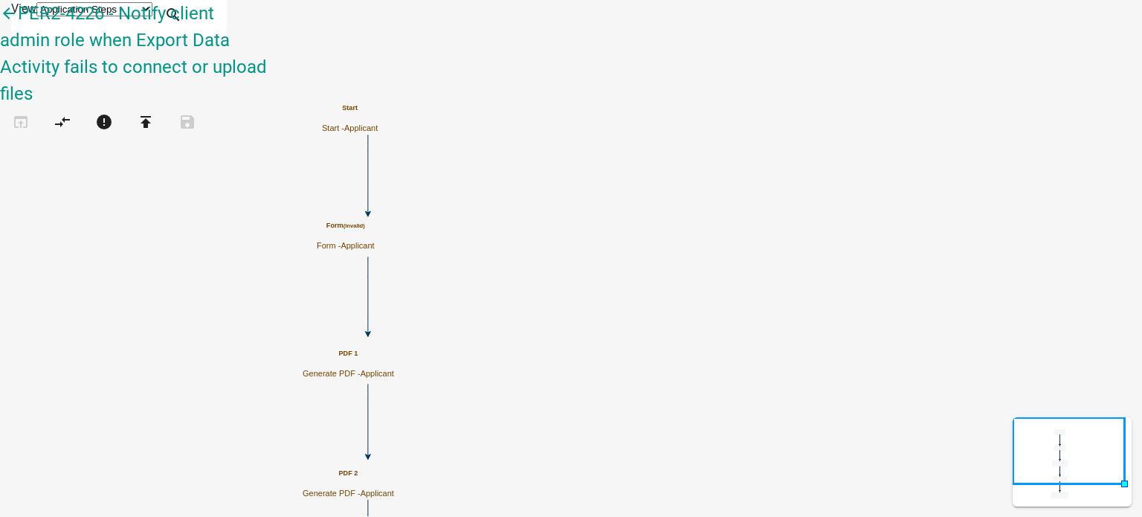
click at [467, 244] on icon "Start Start - Applicant Form (invalid) Form - Applicant PDF 1 Generate PDF - Ap…" at bounding box center [571, 316] width 1141 height 631
click at [368, 179] on icon at bounding box center [368, 174] width 0 height 78
click at [518, 188] on icon "Start (invalid) Start - Applicant Form (invalid) Form - Applicant PDF 1 Generat…" at bounding box center [571, 316] width 1141 height 631
click at [754, 251] on icon "Start Start - Applicant Form Form - Applicant PDF 1 Generate PDF - Applicant PD…" at bounding box center [571, 316] width 1141 height 631
click at [429, 182] on icon "Start Start - Applicant Form Form - Applicant PDF 1 Generate PDF - Applicant PD…" at bounding box center [571, 316] width 1141 height 631
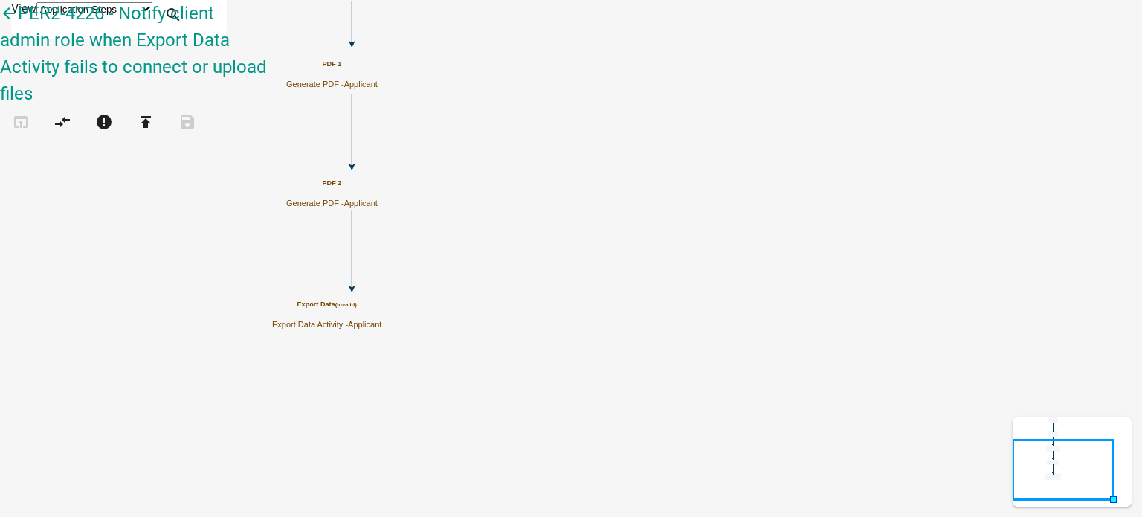
click at [382, 321] on span "Applicant" at bounding box center [364, 324] width 33 height 9
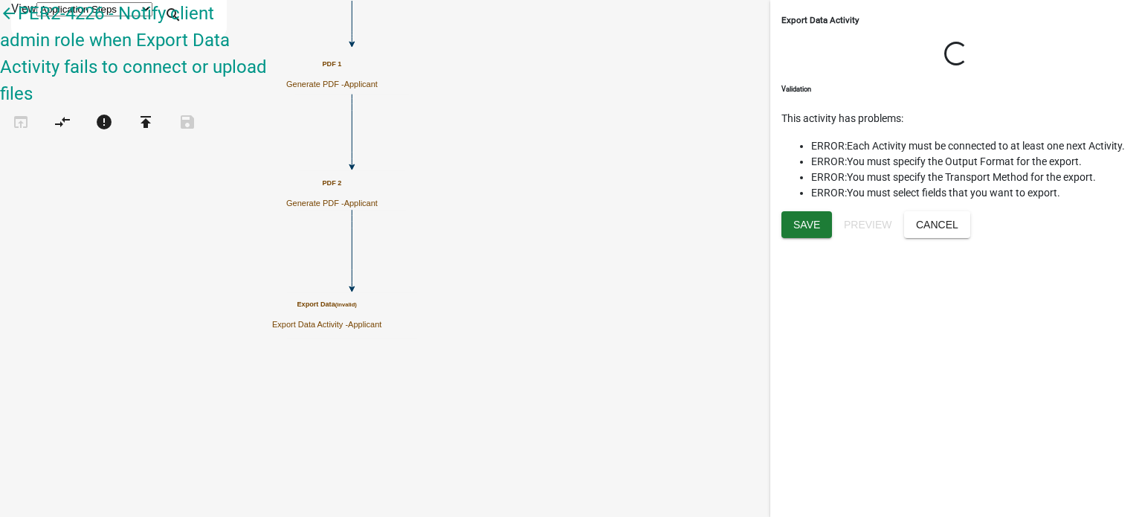
select select
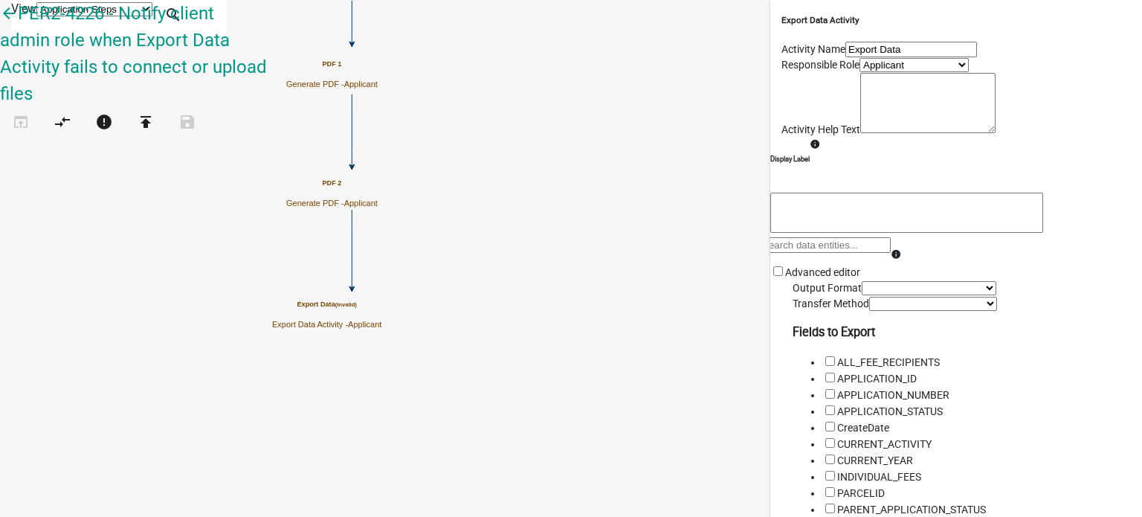
click at [420, 208] on icon "Start Start - Applicant Form Form - Applicant PDF 1 Generate PDF - Applicant PD…" at bounding box center [571, 258] width 1141 height 515
drag, startPoint x: 48, startPoint y: 261, endPoint x: 611, endPoint y: 428, distance: 587.2
click at [611, 155] on div "arrow_back PER2-4226 - Notify client admin role when Export Data Activity fails…" at bounding box center [571, 77] width 1142 height 155
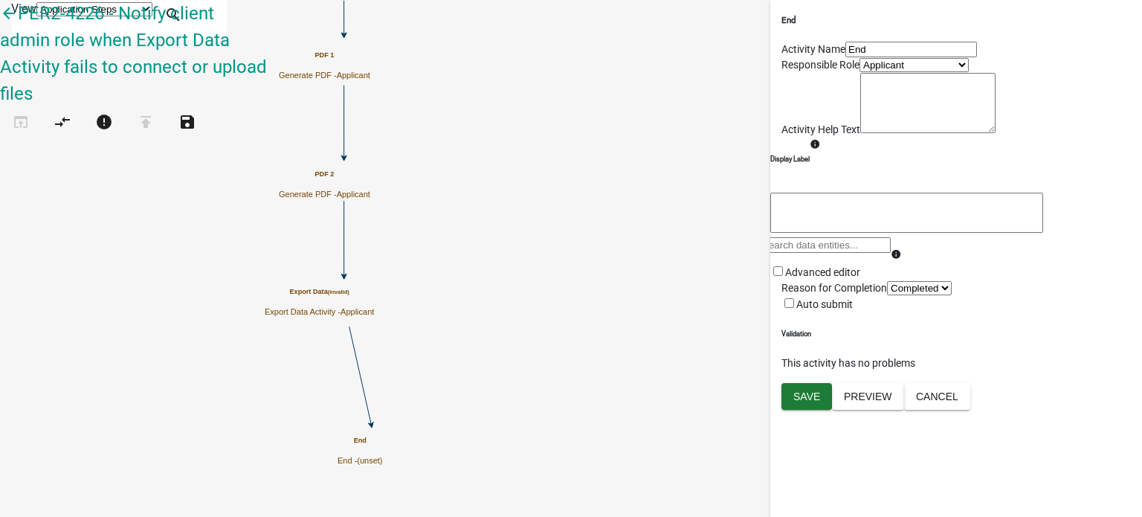
click at [466, 221] on icon "Start Start - Applicant Form Form - Applicant PDF 1 Generate PDF - Applicant PD…" at bounding box center [571, 258] width 1141 height 515
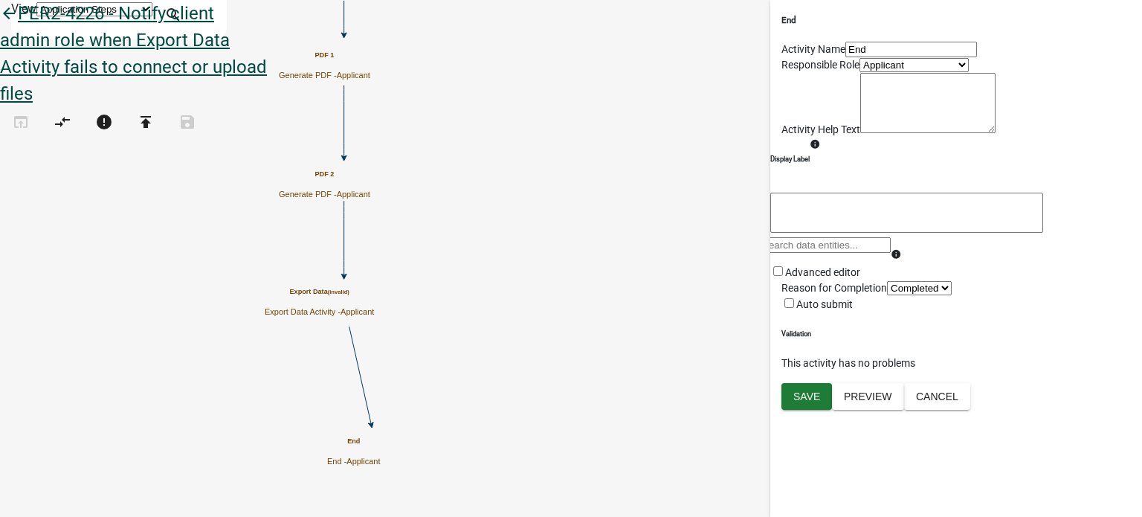
drag, startPoint x: 47, startPoint y: 42, endPoint x: 39, endPoint y: 26, distance: 18.3
click at [39, 29] on link "arrow_back PER2-4226 - Notify client admin role when Export Data Activity fails…" at bounding box center [133, 53] width 267 height 101
click at [18, 25] on icon "arrow_back" at bounding box center [9, 14] width 18 height 21
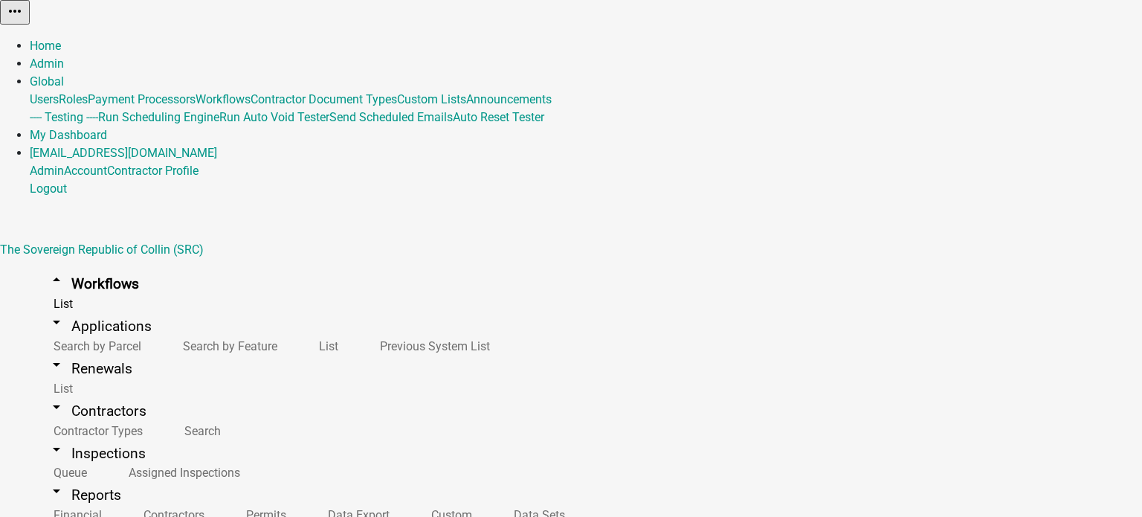
select select "AK"
select select "Pacific Standard Time ([GEOGRAPHIC_DATA])"
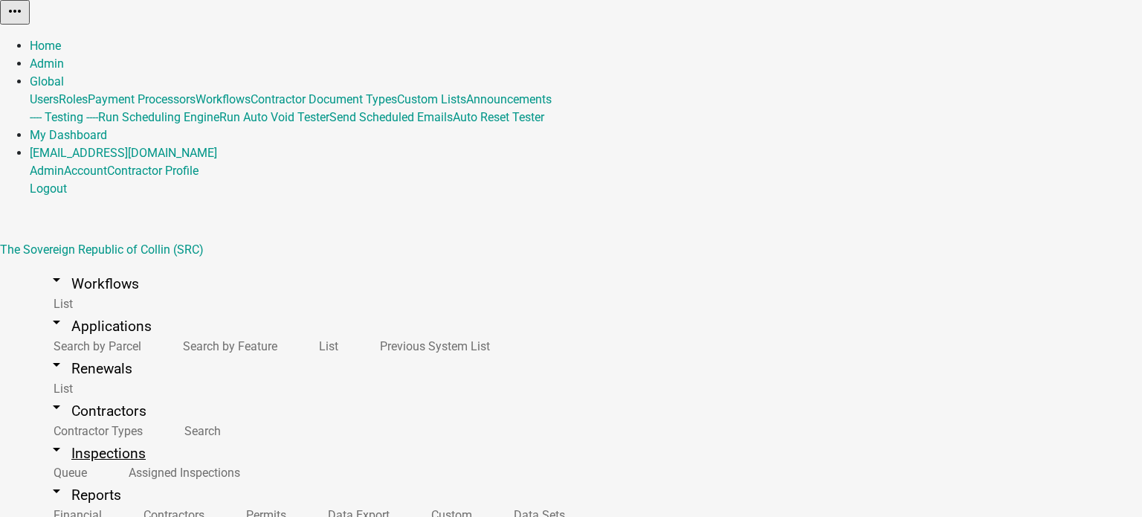
scroll to position [277, 0]
select select "SecureFTP"
type input "[EMAIL_ADDRESS][DOMAIN_NAME]"
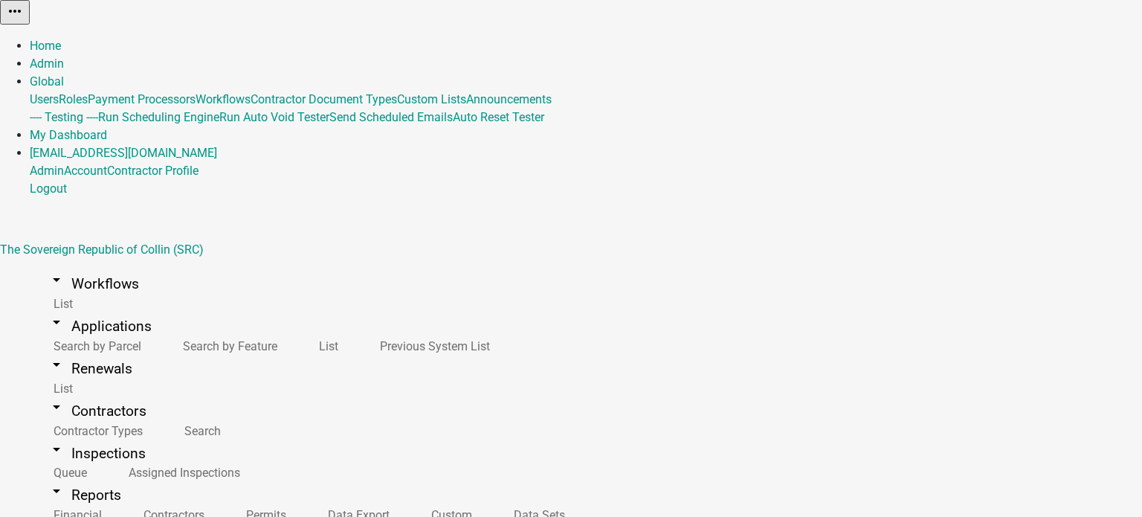
select select "SecureFTP"
type input "[EMAIL_ADDRESS][DOMAIN_NAME]"
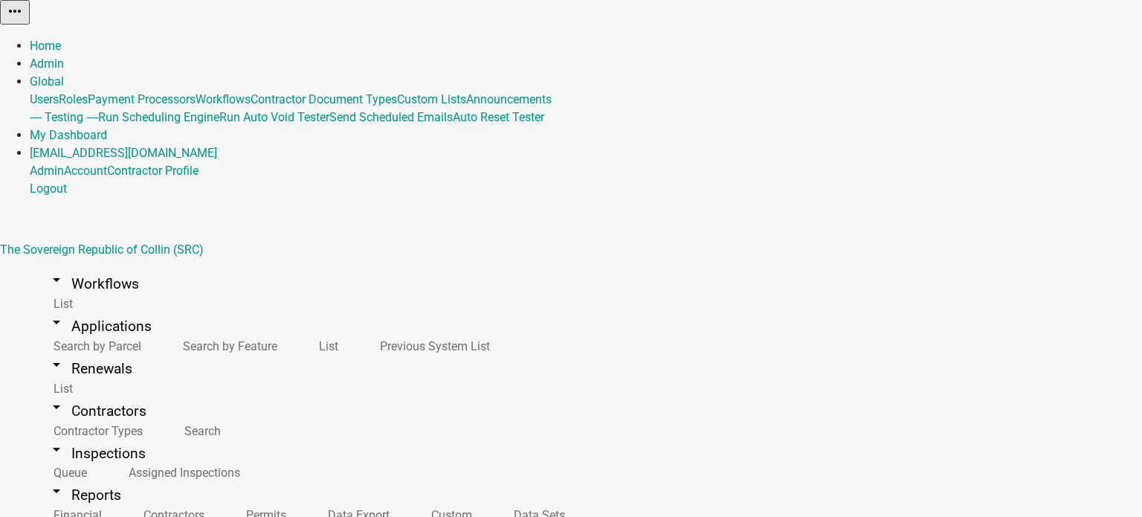
select select "SecureFTP"
type input "[EMAIL_ADDRESS][DOMAIN_NAME]"
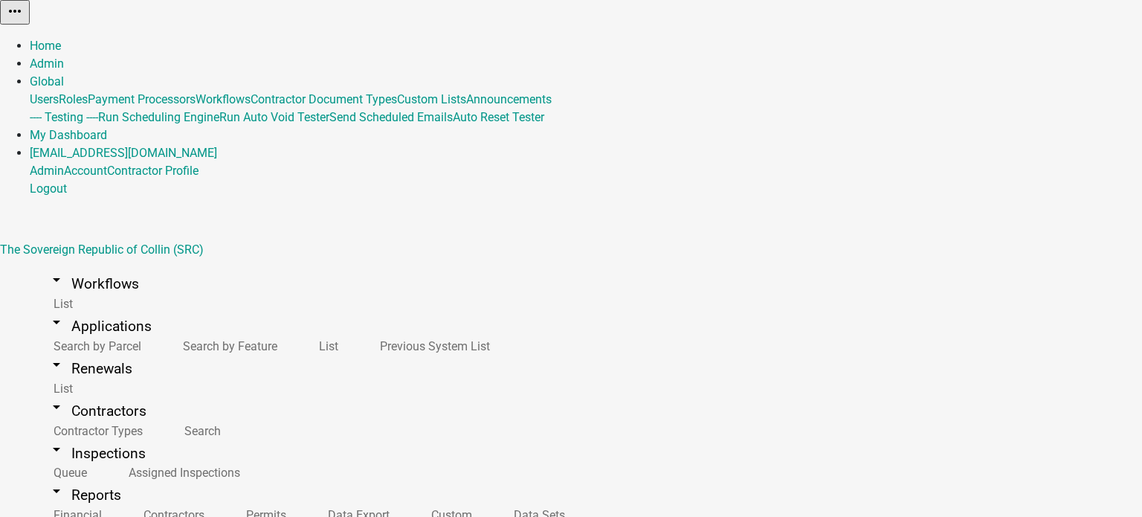
drag, startPoint x: 264, startPoint y: 202, endPoint x: 172, endPoint y: 205, distance: 92.3
type input "SFTP broken"
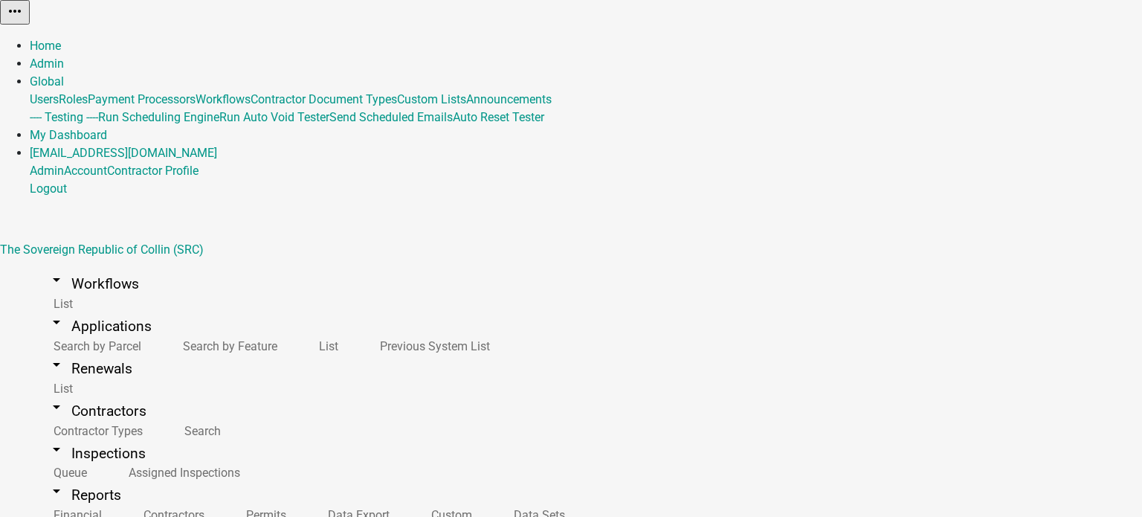
type input "fakeHost"
type input "c"
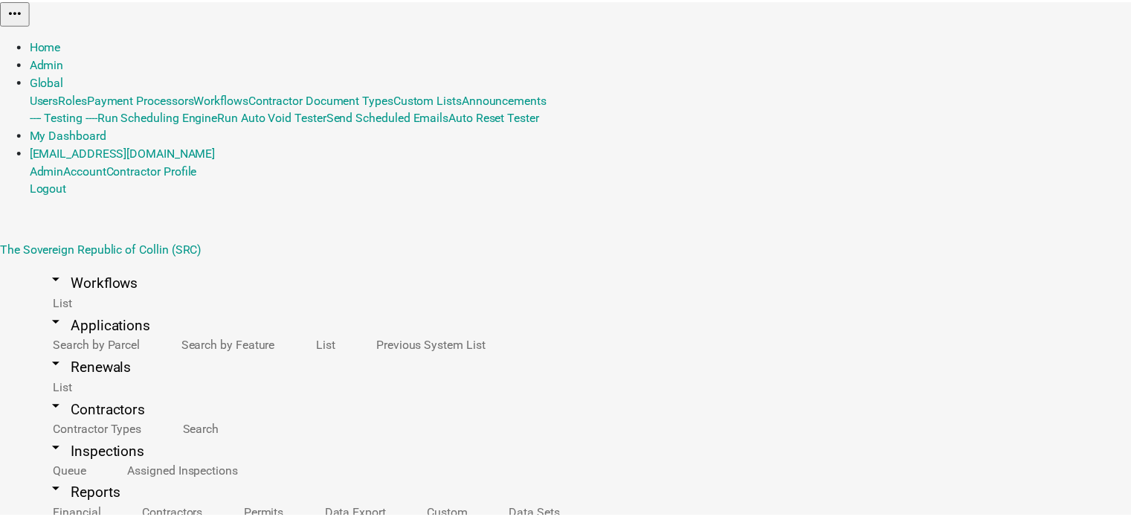
scroll to position [106, 0]
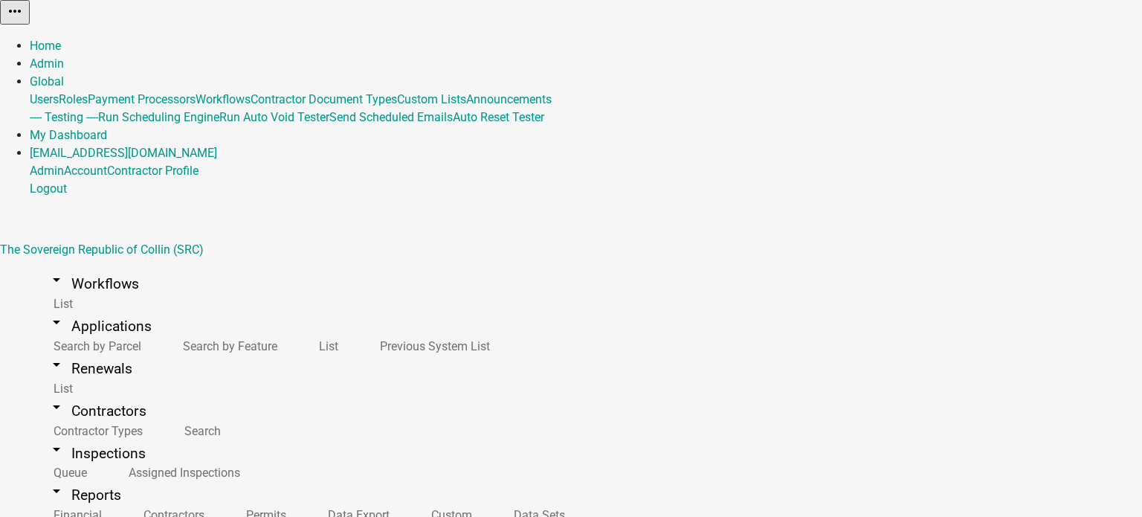
type input "fakeUser"
type input "fake"
type input "/"
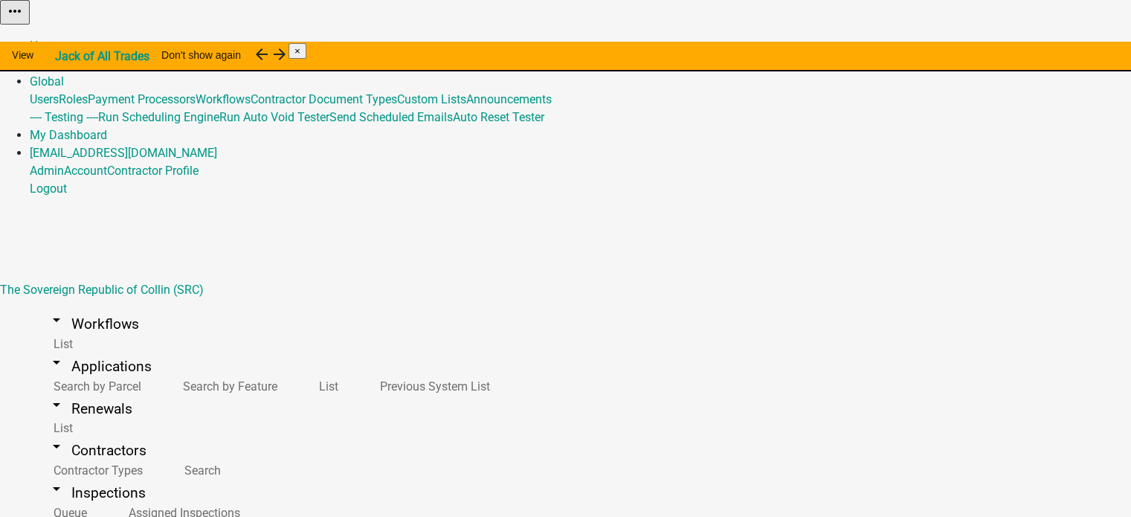
type input "/fake"
click at [253, 57] on button "Don't show again" at bounding box center [200, 55] width 103 height 27
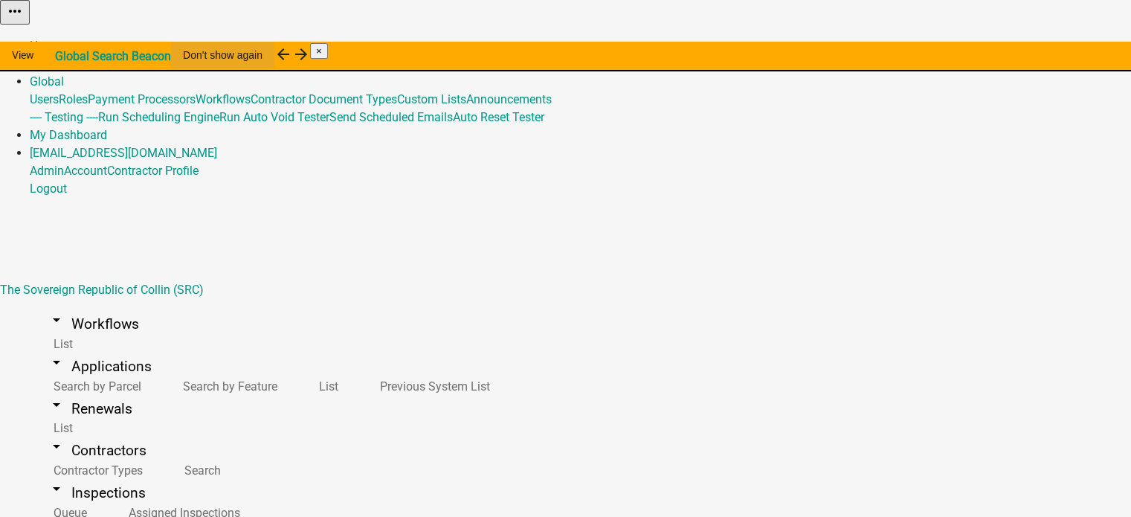
click at [274, 60] on button "Don't show again" at bounding box center [222, 55] width 103 height 27
click at [340, 60] on button "Don't show again" at bounding box center [288, 55] width 103 height 27
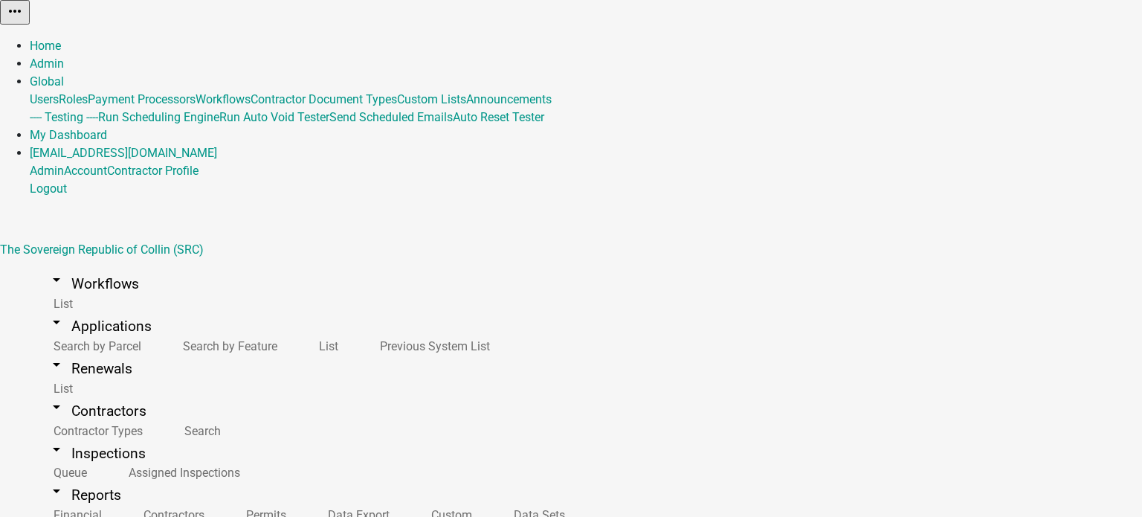
select select "SecureFTP"
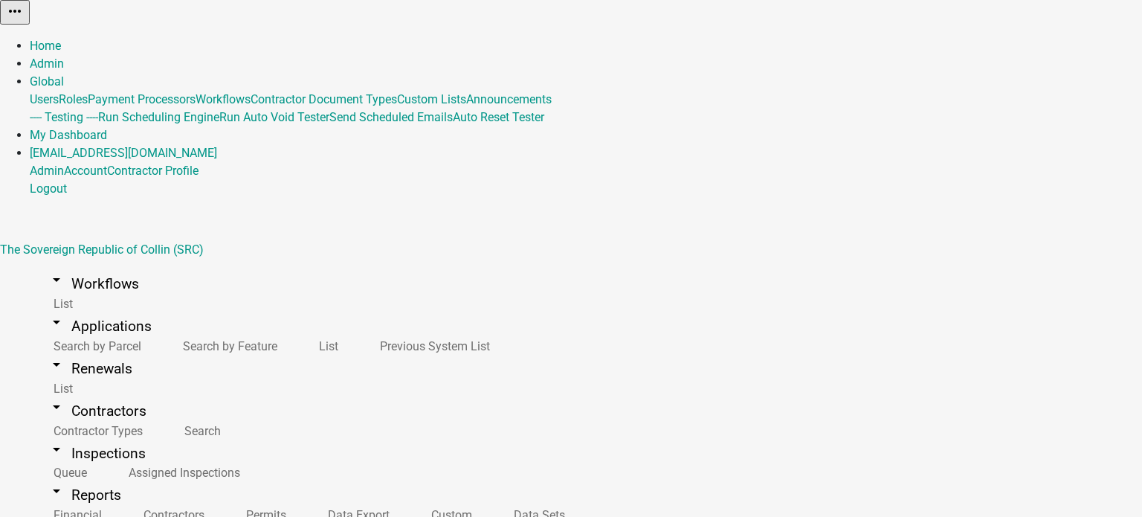
type input "[EMAIL_ADDRESS][DOMAIN_NAME]"
select select "SecureFTP"
type input "[EMAIL_ADDRESS][DOMAIN_NAME]"
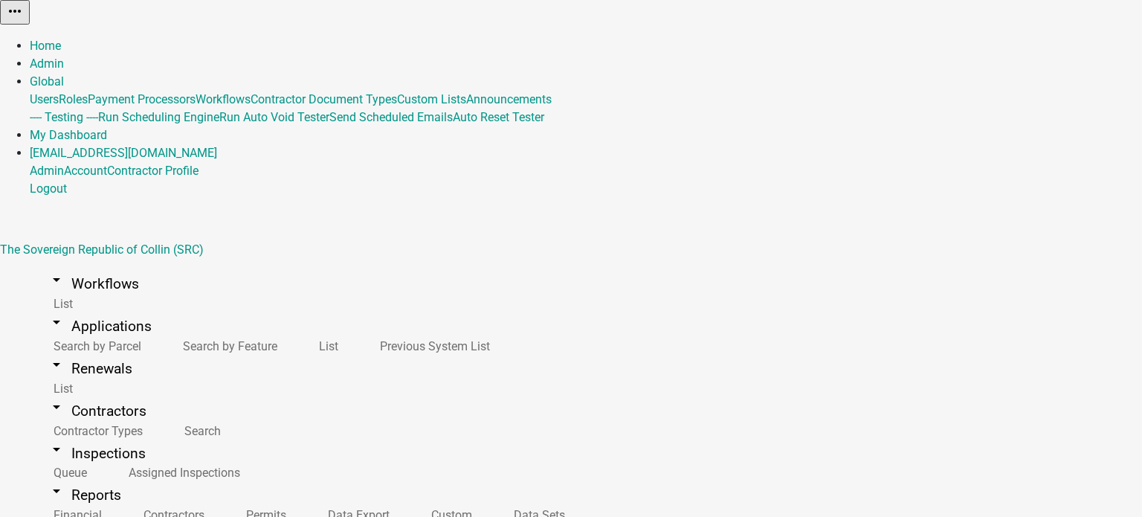
type input "fake"
click at [68, 309] on link "arrow_drop_down Applications" at bounding box center [100, 326] width 140 height 35
click at [72, 266] on link "arrow_drop_down Workflows" at bounding box center [93, 283] width 127 height 35
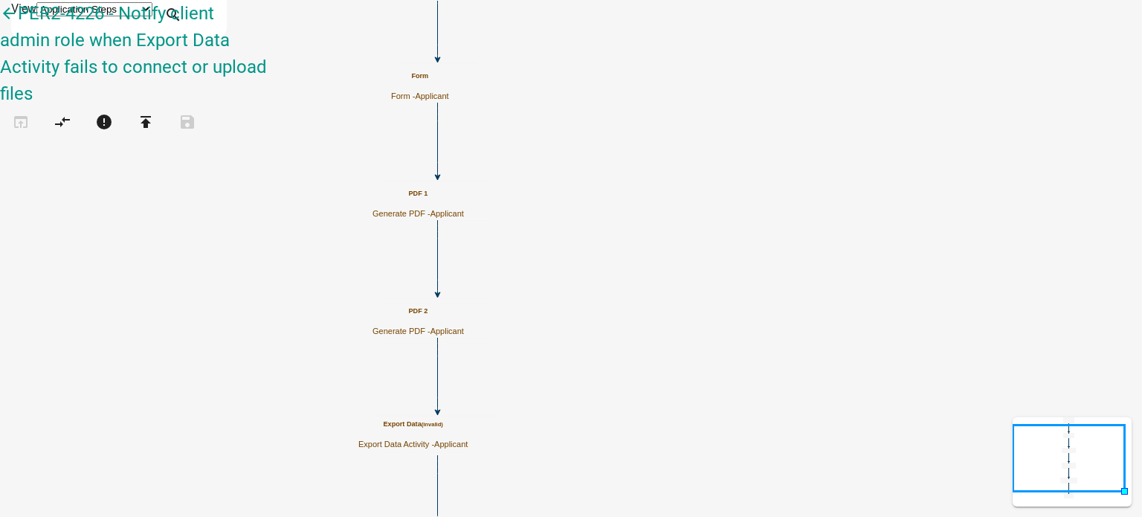
click at [468, 443] on span "Applicant" at bounding box center [450, 444] width 33 height 9
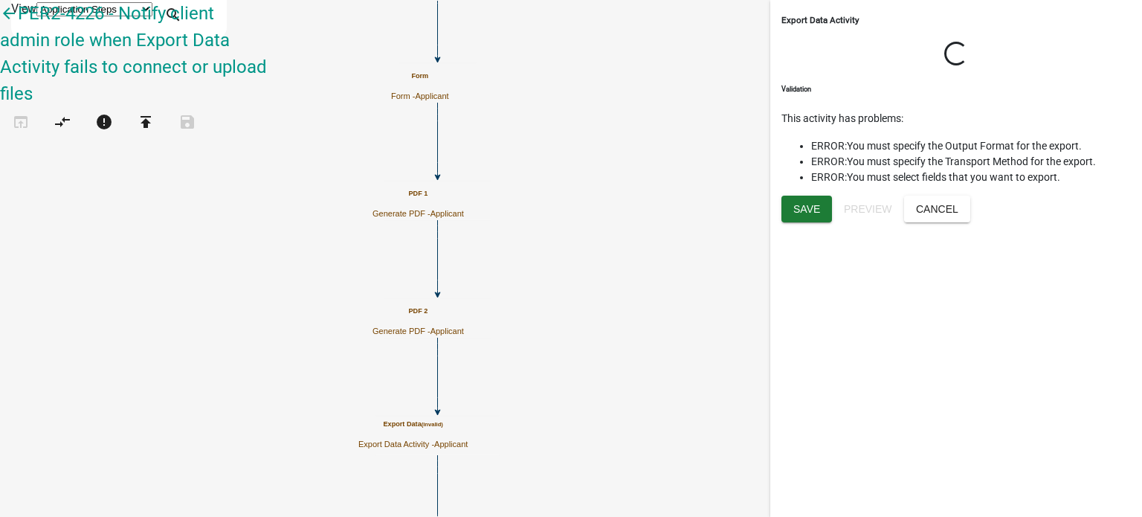
select select
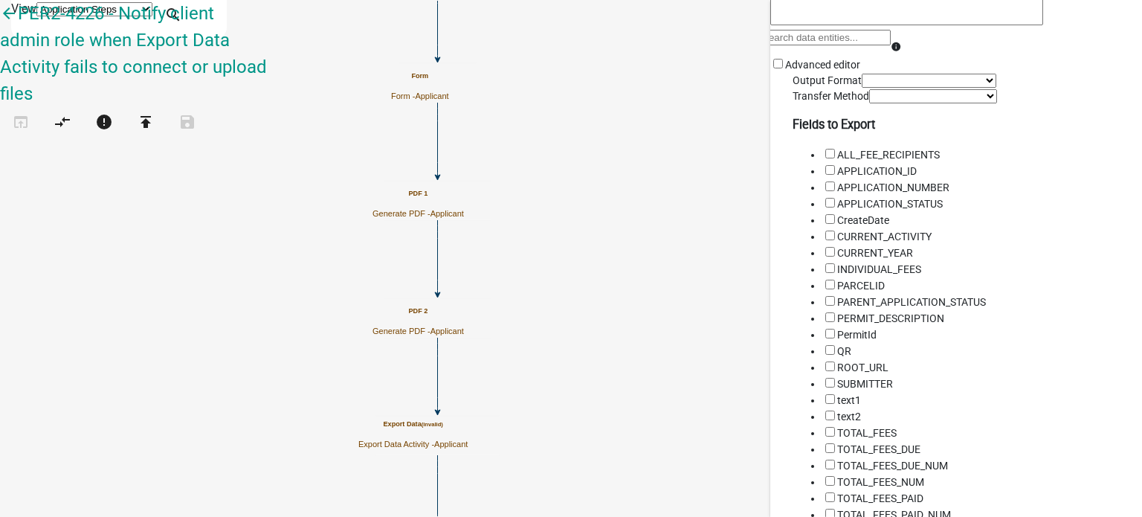
scroll to position [208, 0]
click at [869, 87] on select "Select a Formatting Option Comma Separated Values OnBase Document" at bounding box center [929, 80] width 135 height 14
select select "2: onbasedocument"
click at [862, 87] on select "Select a Formatting Option Comma Separated Values OnBase Document" at bounding box center [929, 80] width 135 height 14
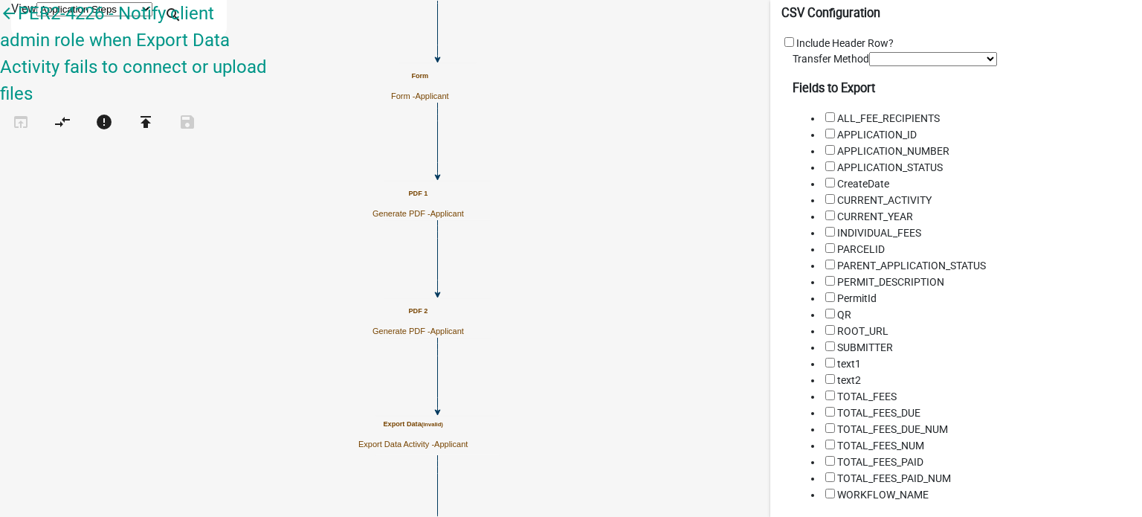
scroll to position [303, 0]
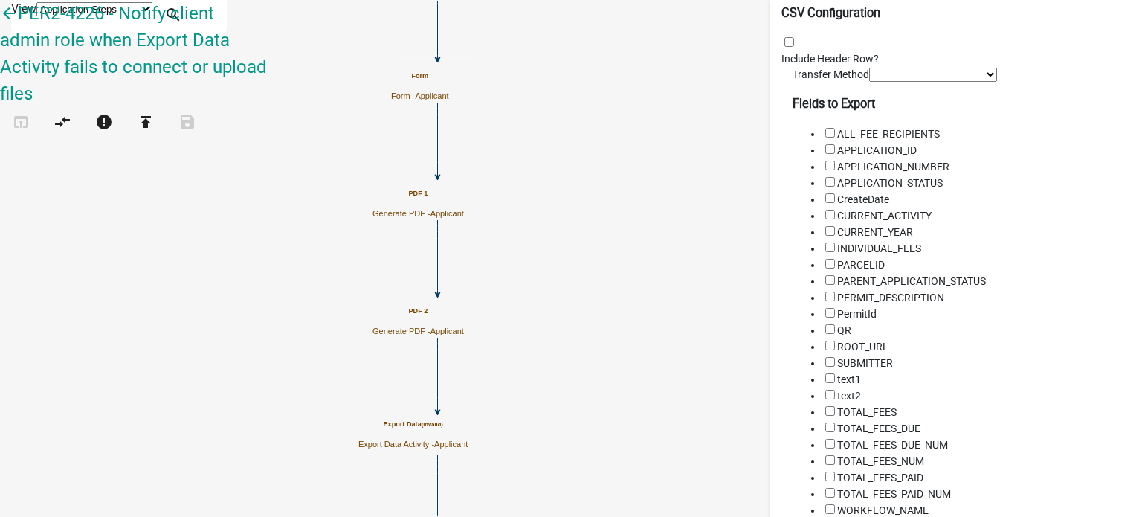
click at [782, 65] on span at bounding box center [782, 59] width 0 height 12
click at [786, 47] on input "Include Header Row?" at bounding box center [790, 42] width 10 height 10
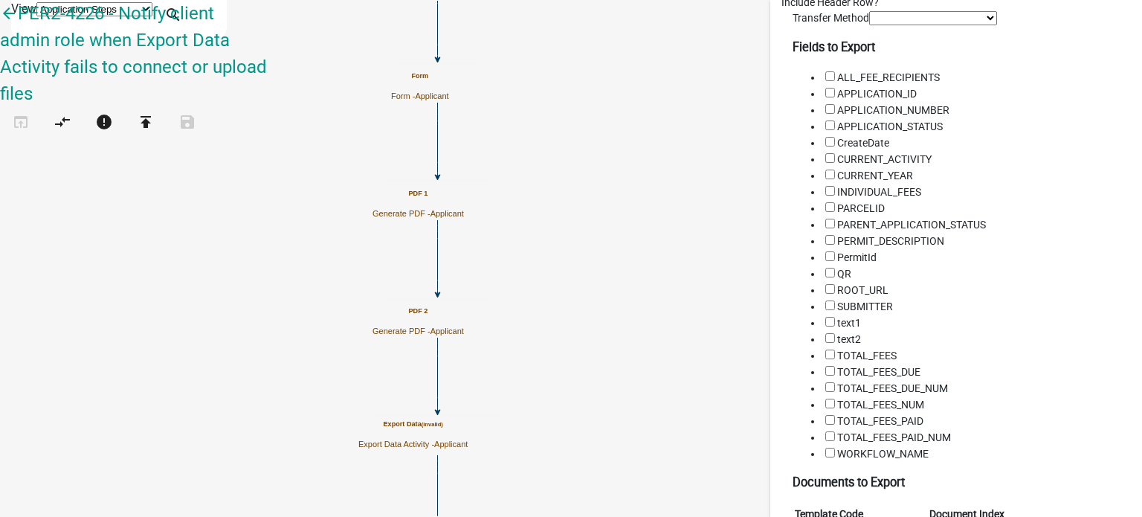
click at [869, 25] on select "Select a Transfer Method Secure FTP" at bounding box center [933, 18] width 128 height 14
select select "1: secureftp"
click at [869, 25] on select "Select a Transfer Method Secure FTP" at bounding box center [933, 18] width 128 height 14
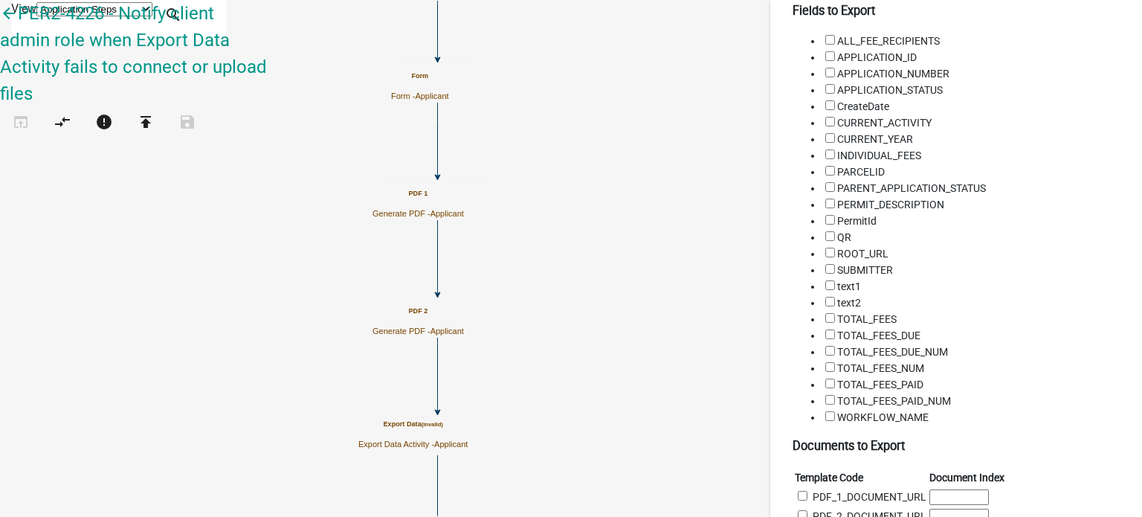
scroll to position [460, 0]
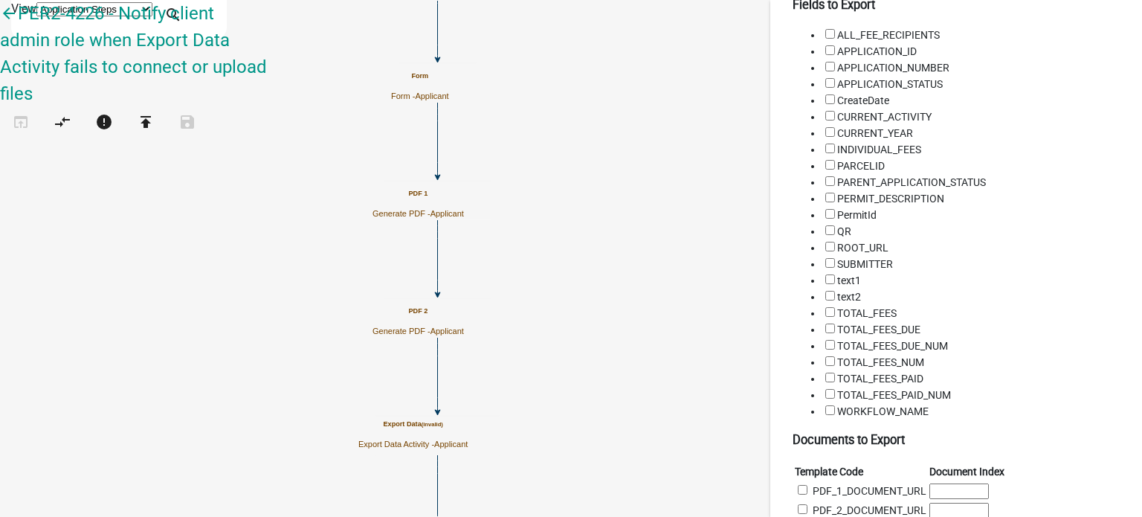
select select "2: 77499bcd-0e7b-4529-bc9c-4a2385673140"
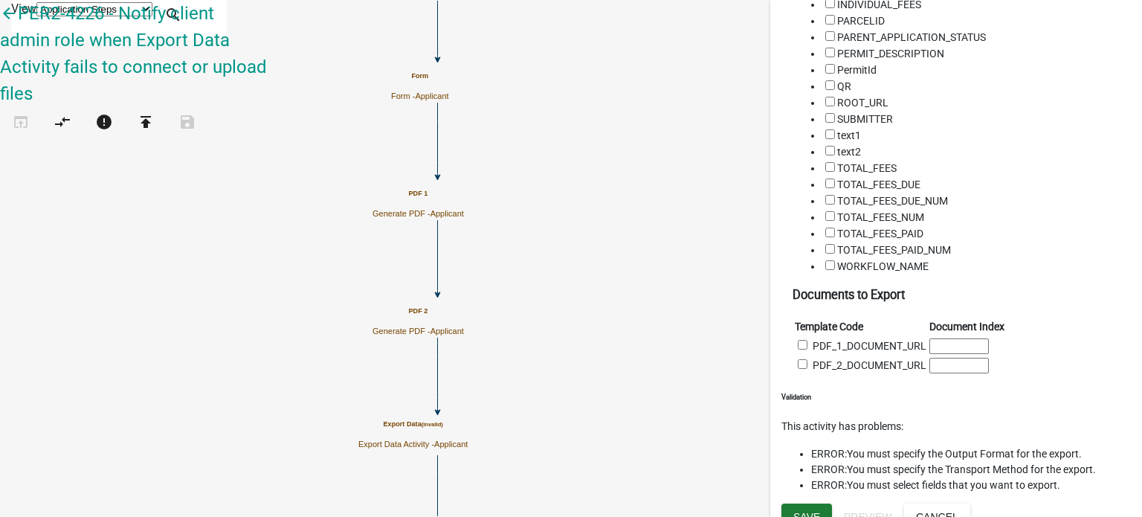
scroll to position [604, 0]
checkbox input "true"
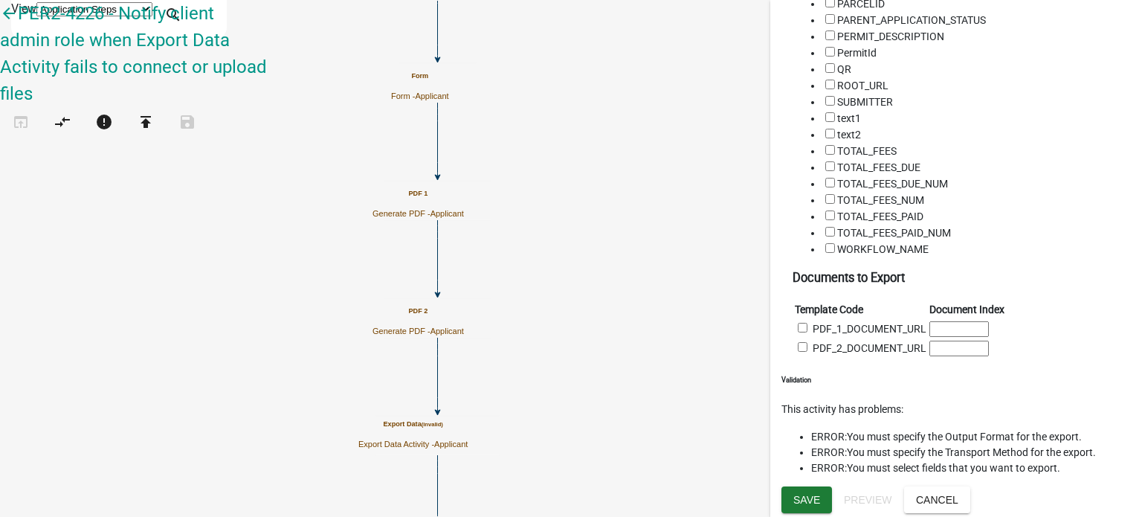
scroll to position [976, 0]
click at [826, 122] on input "checkbox" at bounding box center [831, 117] width 10 height 10
checkbox input "true"
click at [826, 138] on input "checkbox" at bounding box center [831, 134] width 10 height 10
checkbox input "true"
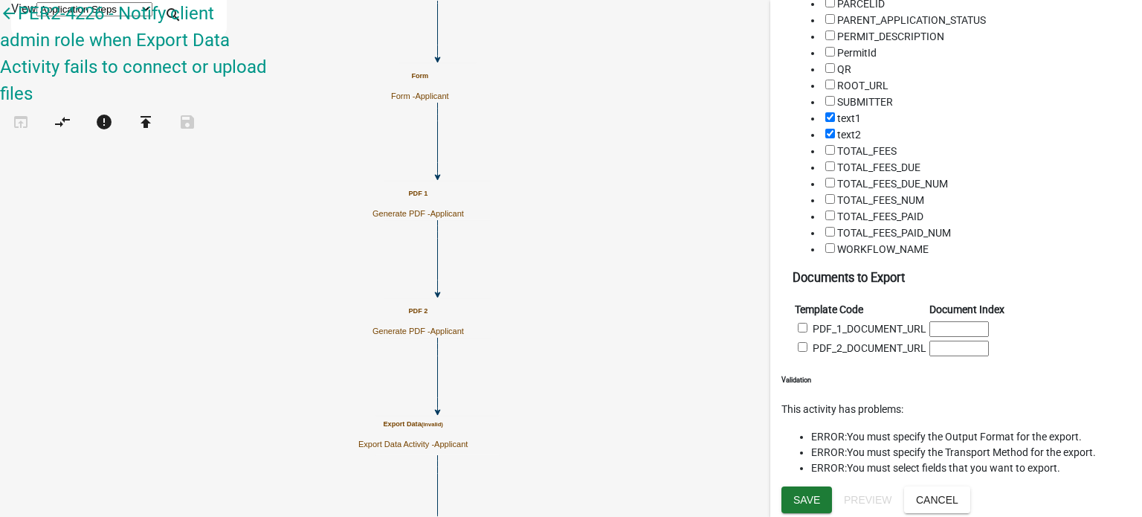
scroll to position [1385, 0]
click at [798, 332] on input "checkbox" at bounding box center [803, 328] width 10 height 10
checkbox input "true"
click at [798, 352] on input "checkbox" at bounding box center [803, 347] width 10 height 10
checkbox input "true"
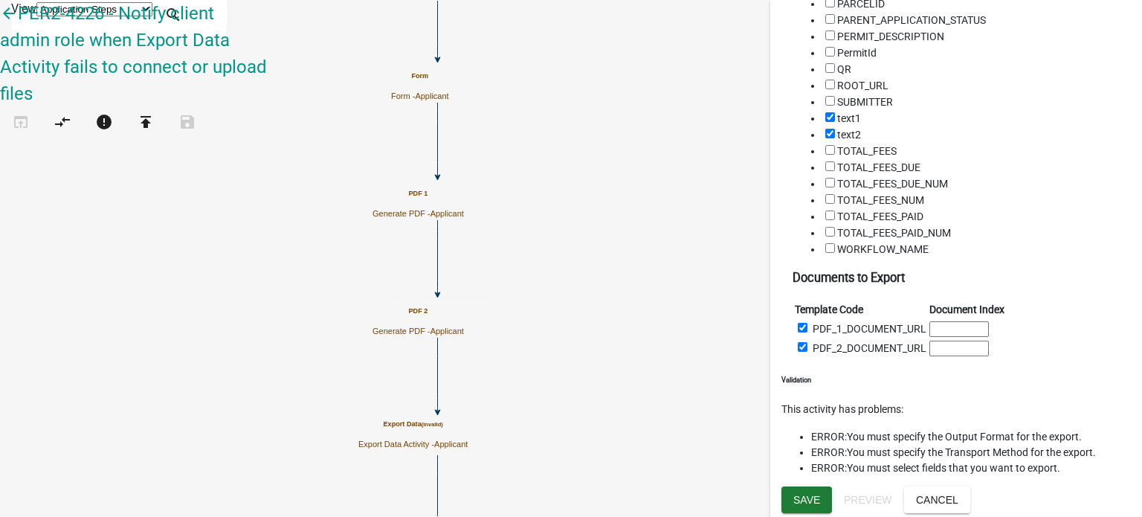
scroll to position [1457, 0]
click at [941, 321] on input at bounding box center [960, 329] width 60 height 16
click at [853, 323] on div "Documents to Export Template Code Document Index PDF_1_DOCUMENT_URL PDF_2_DOCUM…" at bounding box center [957, 313] width 350 height 89
click at [811, 502] on span "Save" at bounding box center [807, 499] width 27 height 12
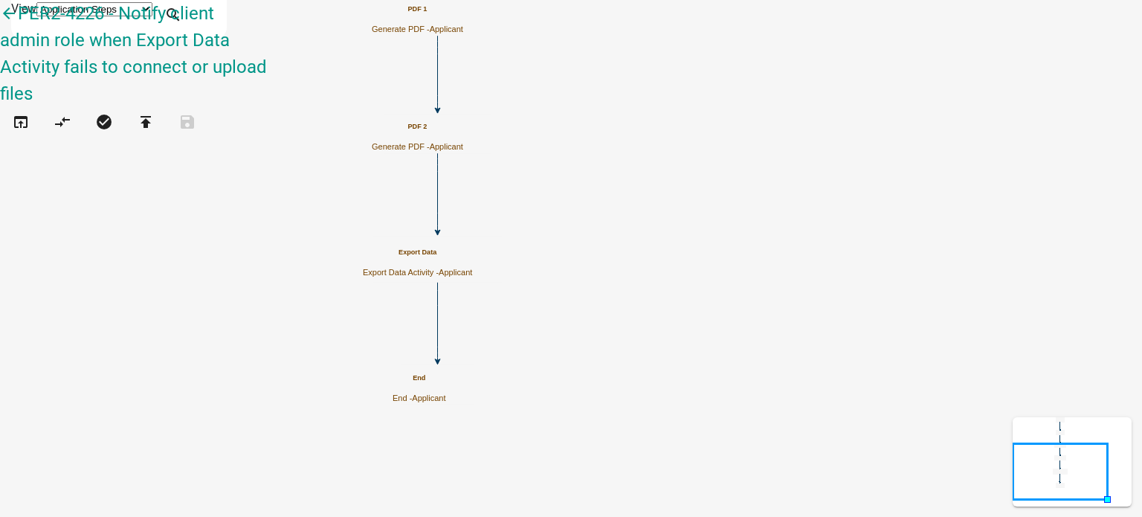
click at [402, 185] on icon "Start Start - Applicant Form Form - Applicant PDF 1 Generate PDF - Applicant PD…" at bounding box center [571, 258] width 1141 height 515
click at [360, 159] on icon "Start Start - Applicant Form Form - Applicant PDF 1 Generate PDF - Applicant PD…" at bounding box center [571, 258] width 1141 height 515
click at [332, 142] on icon "Start Start - Applicant Form Form - Applicant PDF 1 Generate PDF - Applicant PD…" at bounding box center [571, 258] width 1141 height 515
click at [431, 225] on icon "Start Start - Applicant Form Form - Applicant PDF 1 Generate PDF - Applicant PD…" at bounding box center [571, 258] width 1141 height 515
click at [376, 155] on icon "Start Start - Applicant Form Form - Applicant PDF 1 Generate PDF - Applicant PD…" at bounding box center [571, 258] width 1141 height 515
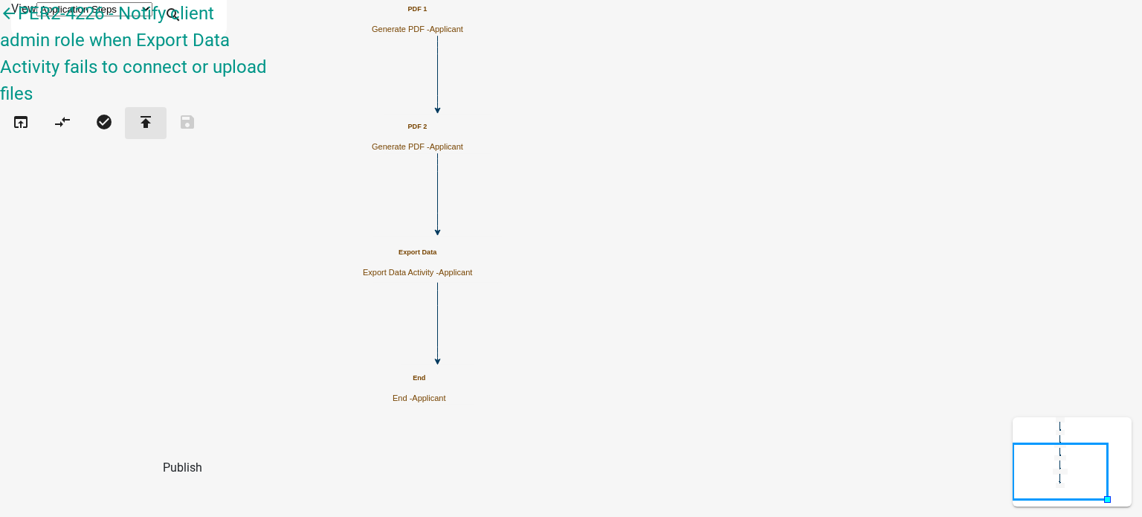
click at [167, 107] on button "publish" at bounding box center [146, 123] width 42 height 32
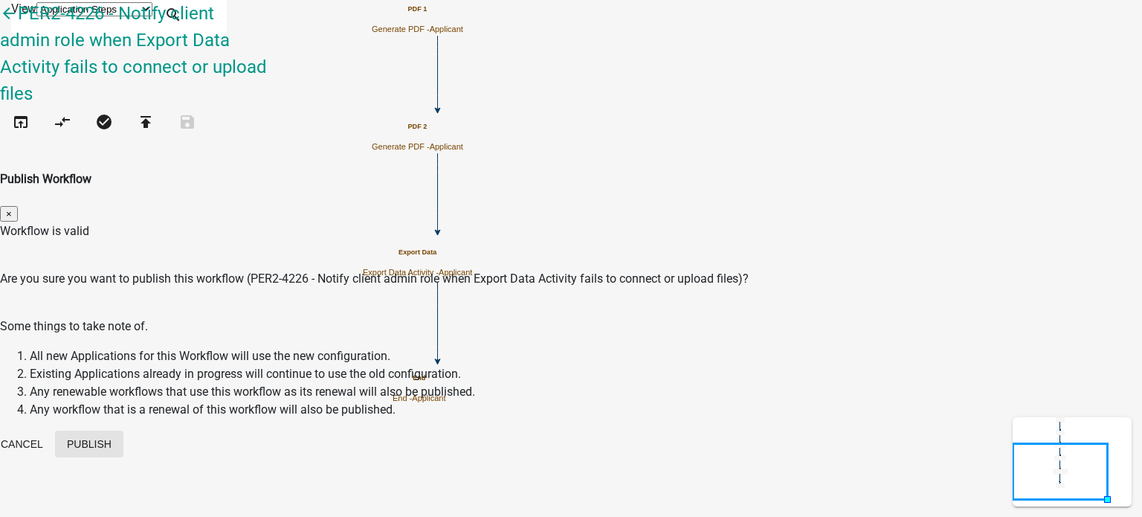
click at [123, 431] on button "Publish" at bounding box center [89, 444] width 68 height 27
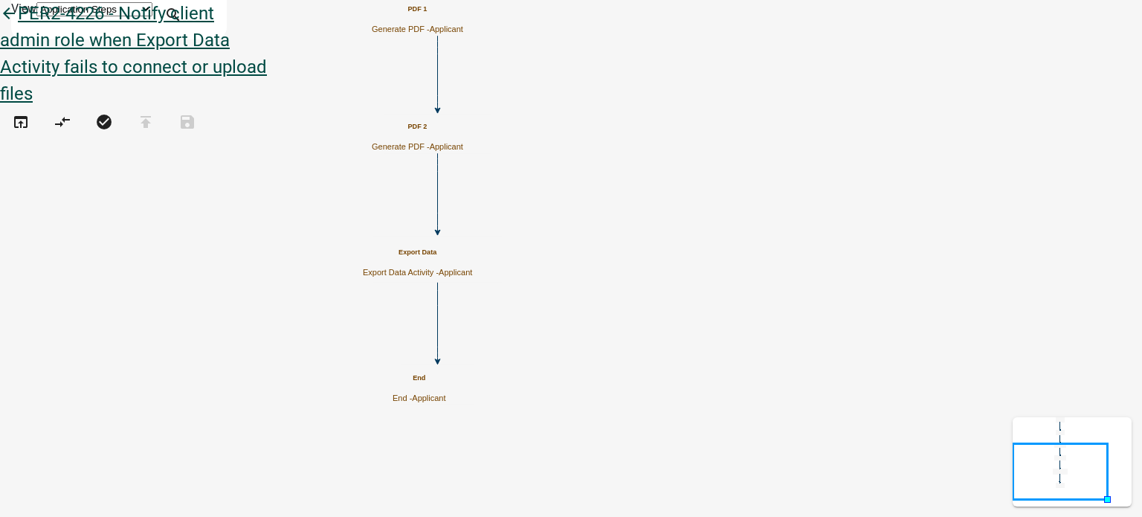
click at [18, 25] on icon "arrow_back" at bounding box center [9, 14] width 18 height 21
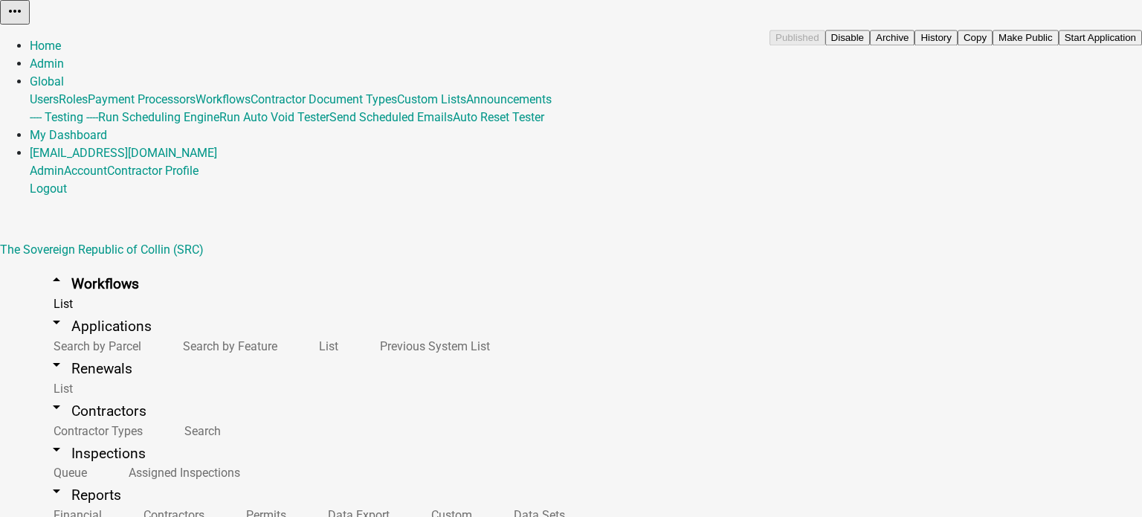
scroll to position [9749, 0]
click at [1059, 45] on button "Start Application" at bounding box center [1100, 38] width 83 height 16
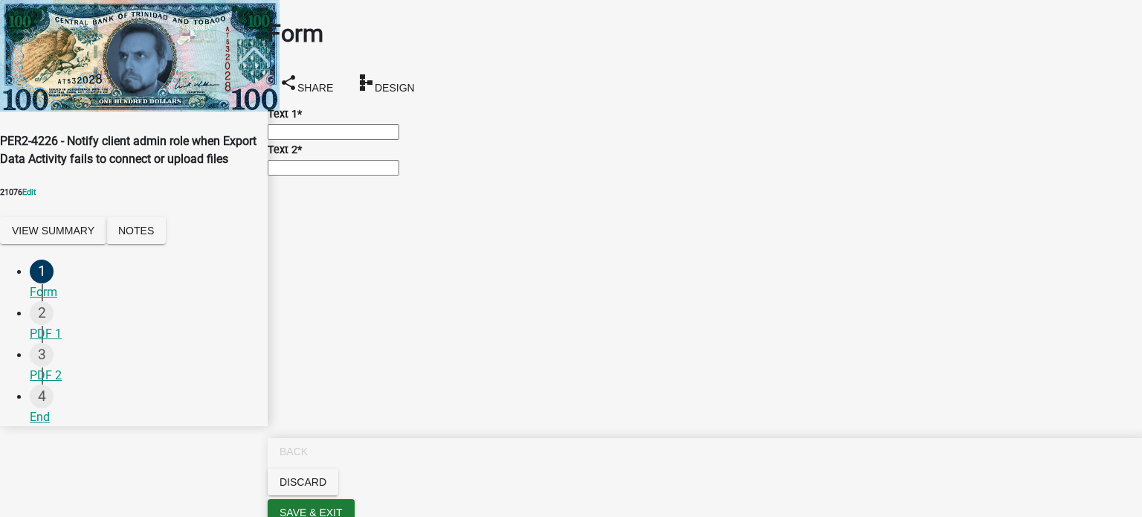
click at [399, 136] on input "Text 1 *" at bounding box center [334, 132] width 132 height 16
type input "one"
type input "two"
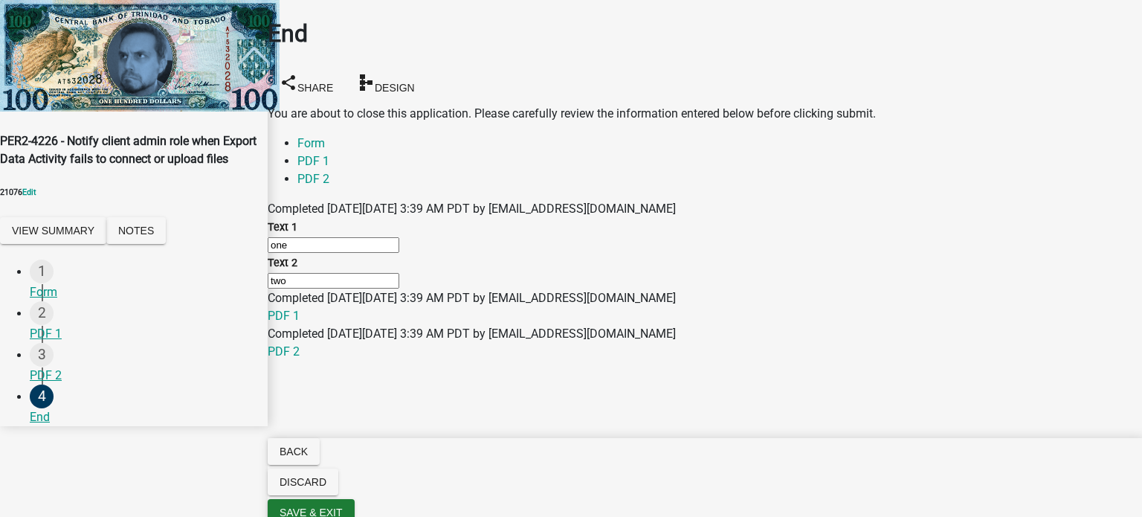
click at [396, 368] on main "End share Share schema Design You are about to close this application. Please c…" at bounding box center [705, 236] width 875 height 472
click at [437, 62] on div "End share Share schema Design" at bounding box center [705, 60] width 875 height 89
click at [407, 47] on div "End share Share schema Design" at bounding box center [705, 60] width 875 height 89
